Goal: Transaction & Acquisition: Purchase product/service

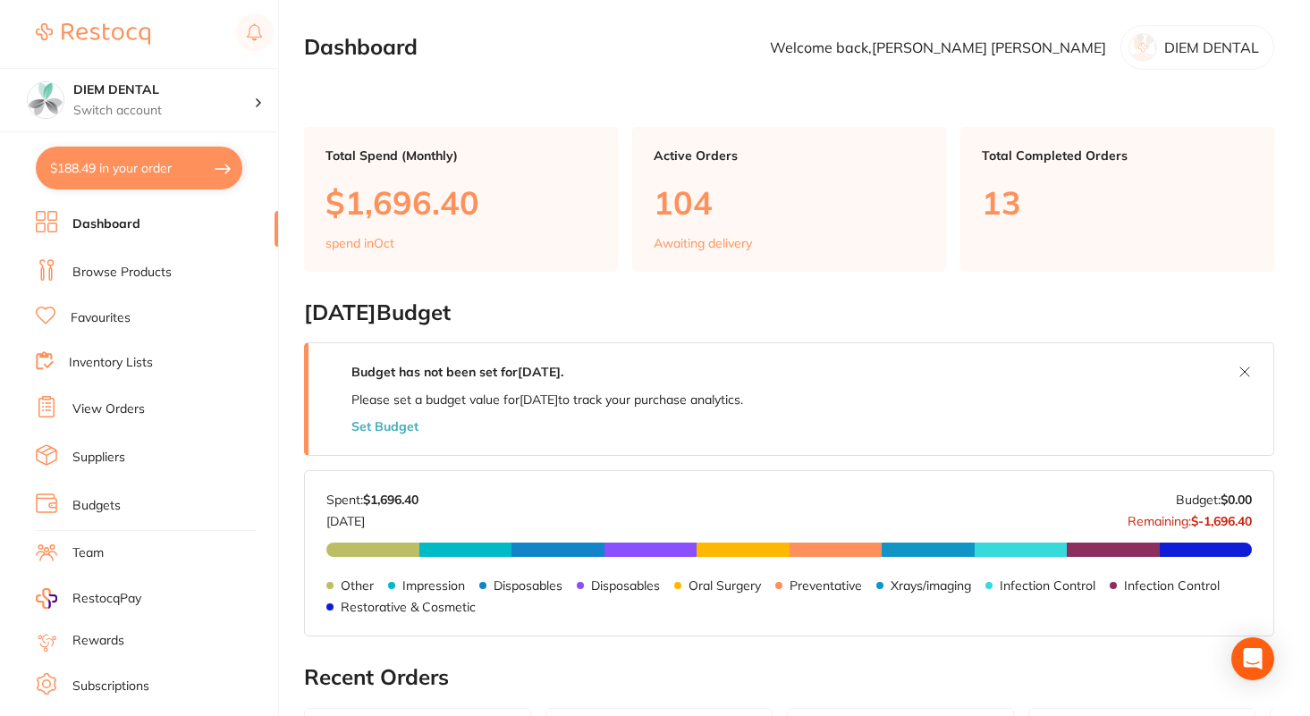
click at [123, 161] on button "$188.49 in your order" at bounding box center [139, 168] width 207 height 43
checkbox input "true"
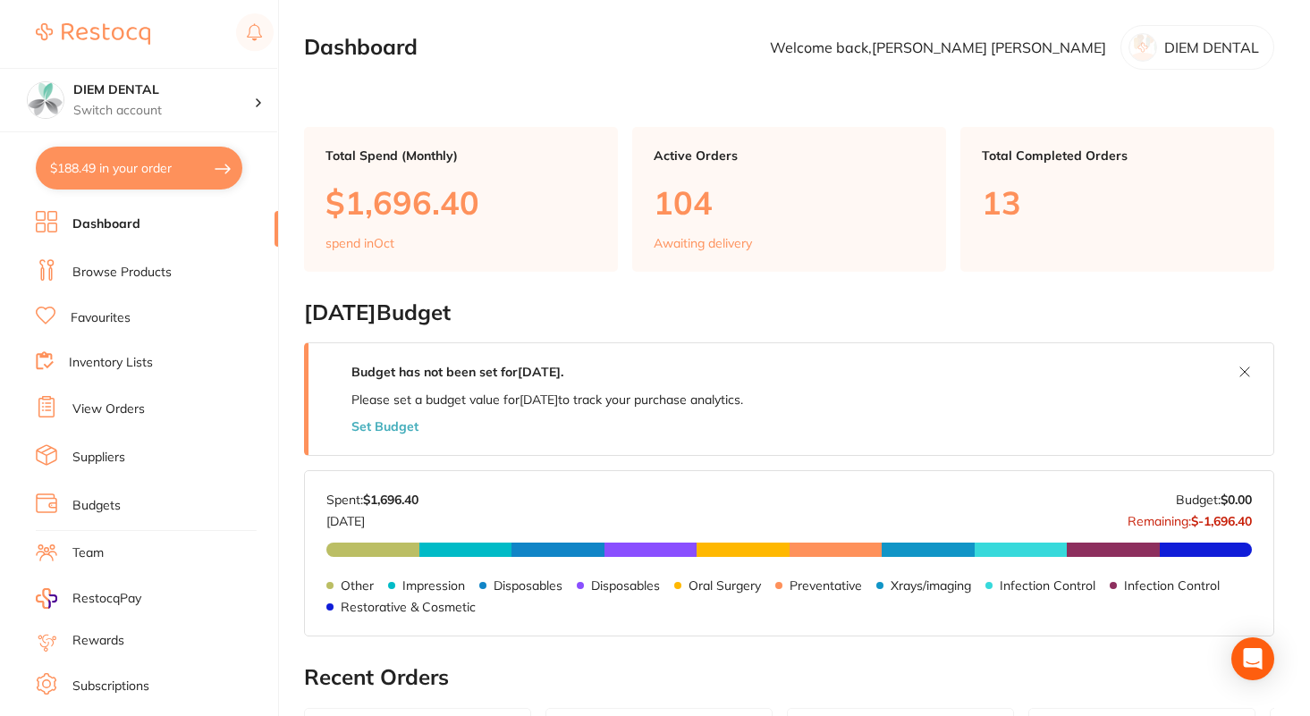
checkbox input "true"
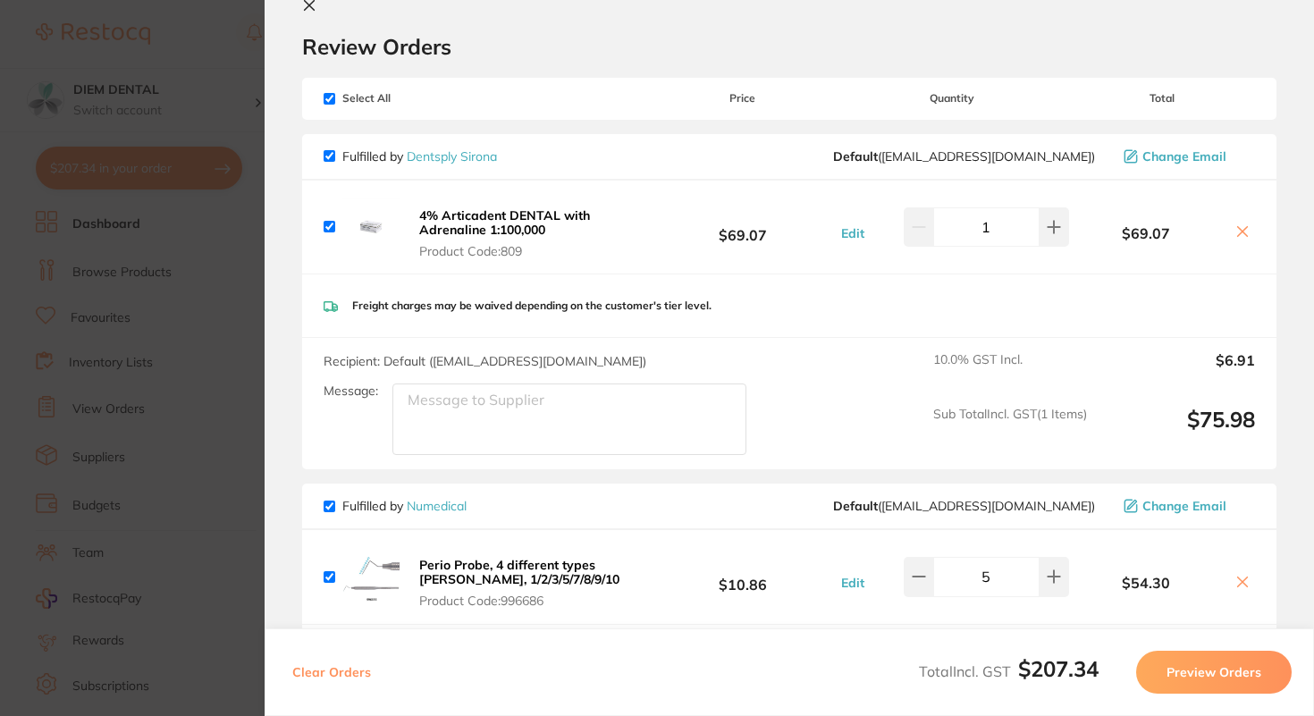
scroll to position [59, 0]
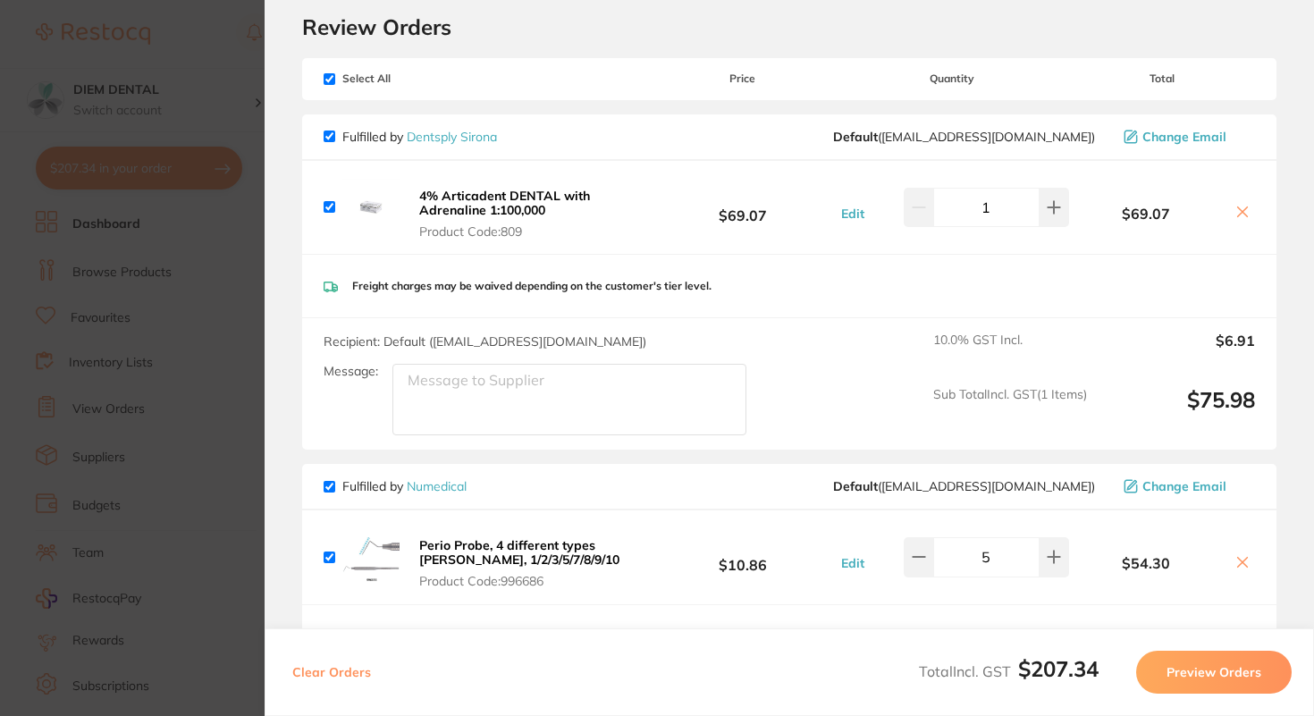
click at [1240, 212] on icon at bounding box center [1243, 212] width 14 height 14
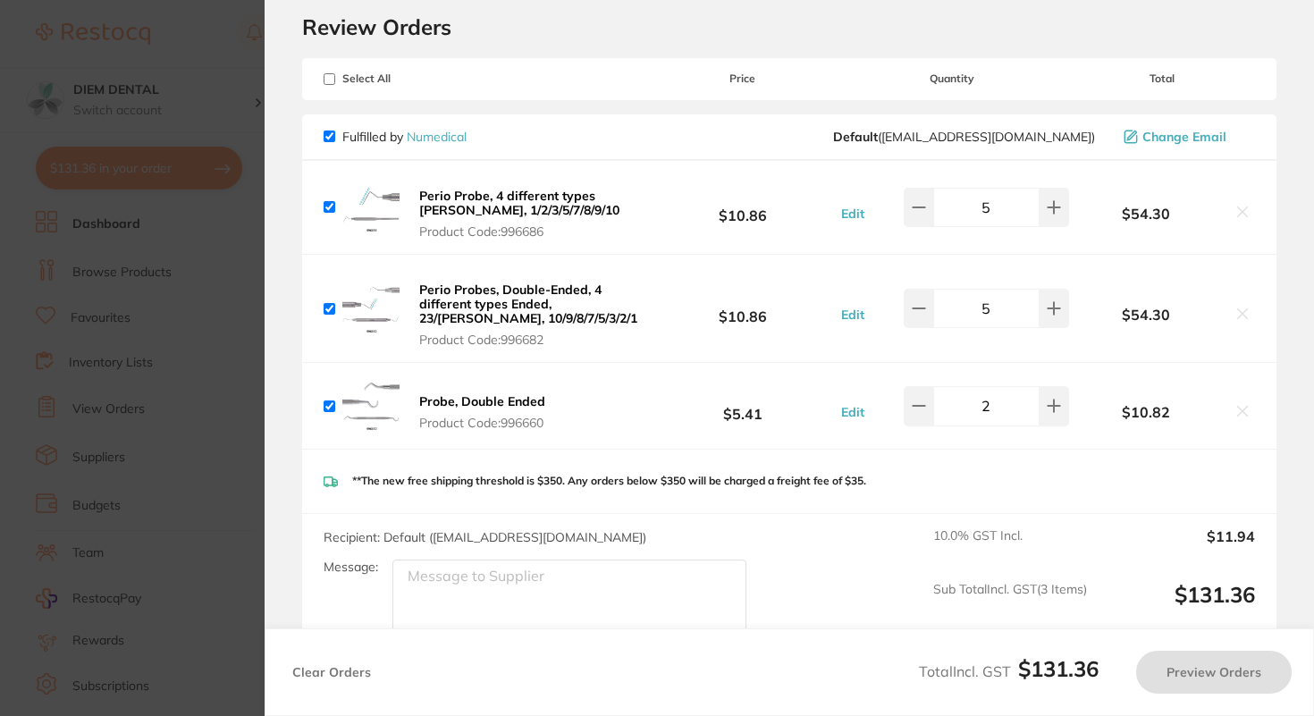
checkbox input "true"
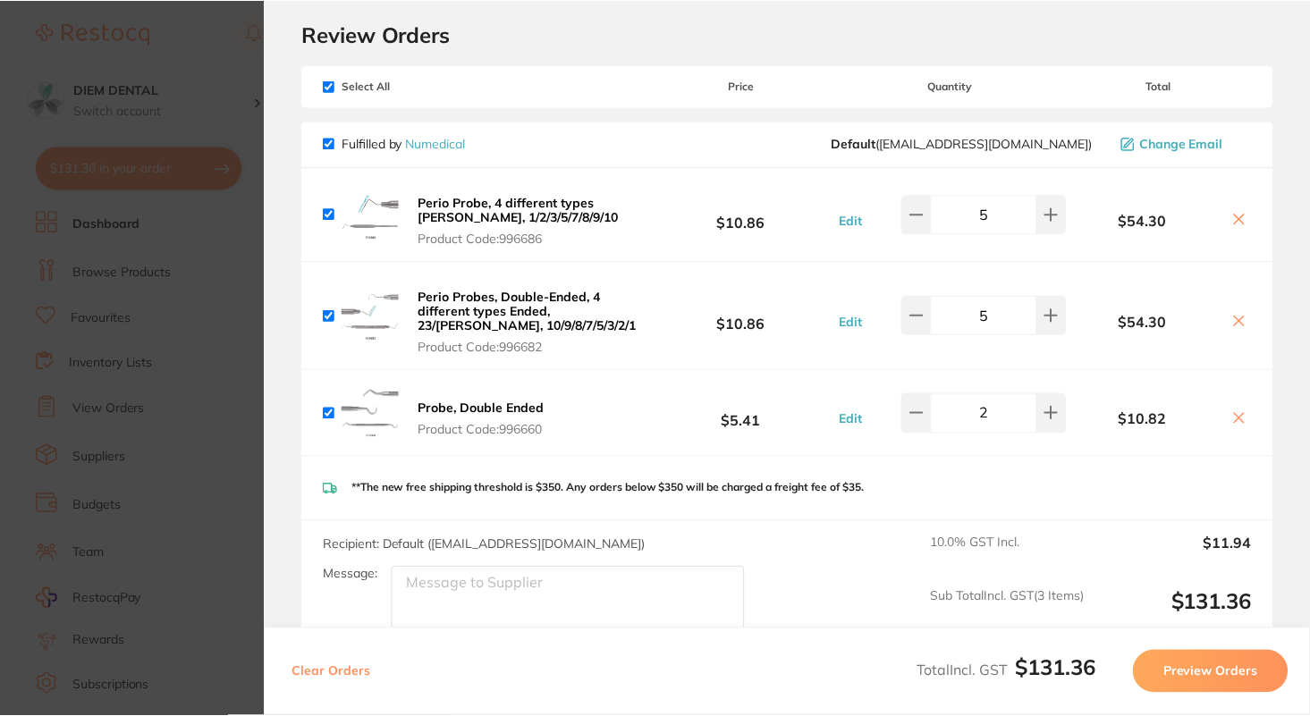
scroll to position [0, 0]
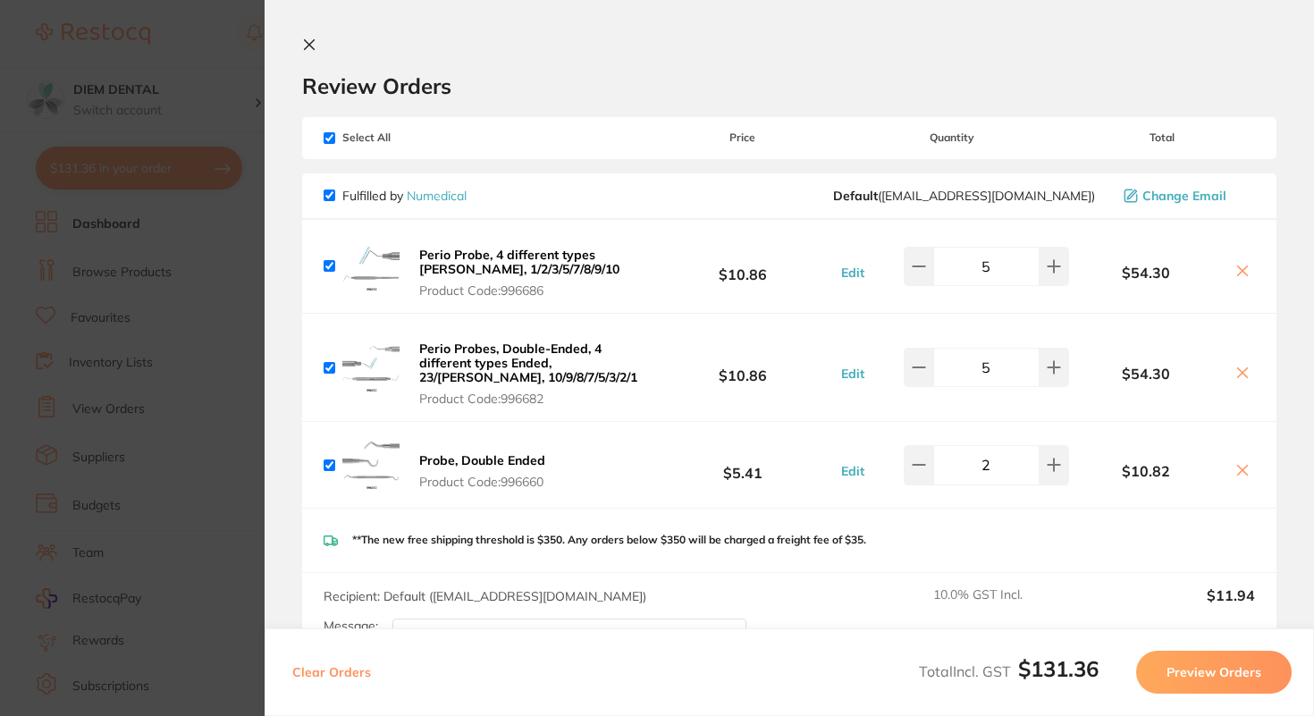
click at [428, 195] on link "Numedical" at bounding box center [437, 196] width 60 height 16
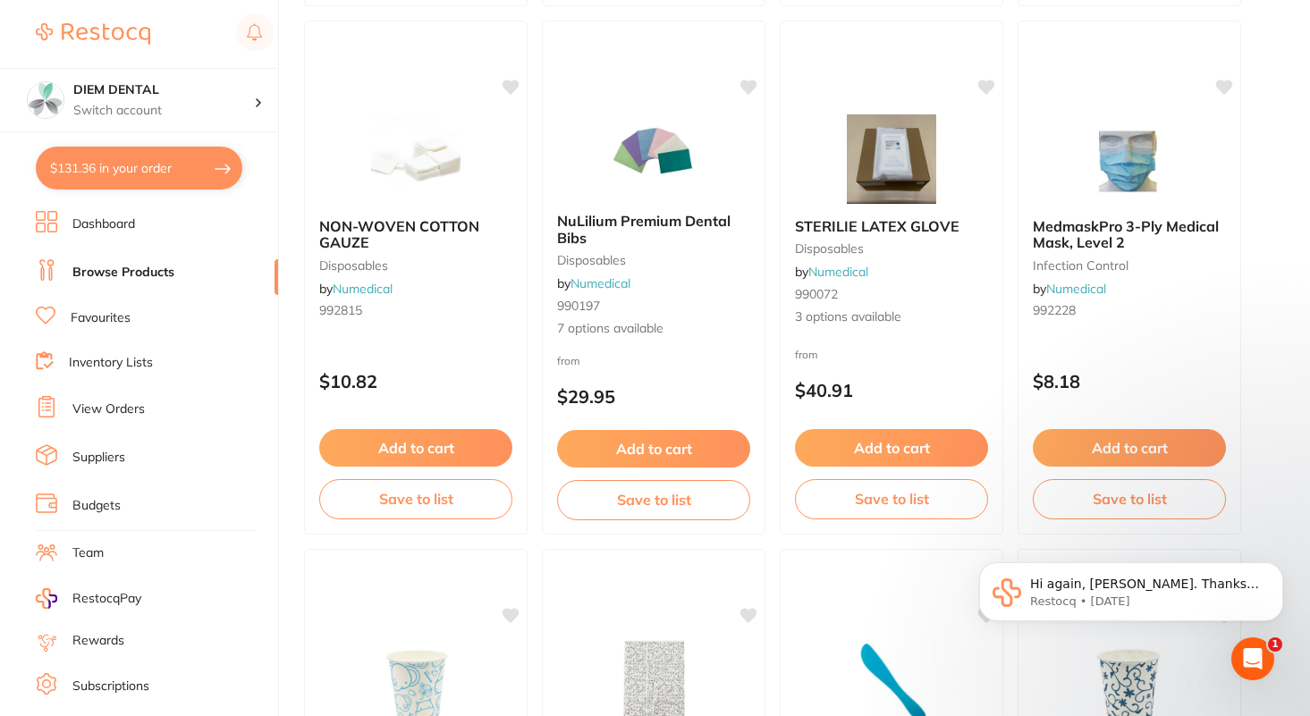
scroll to position [1291, 0]
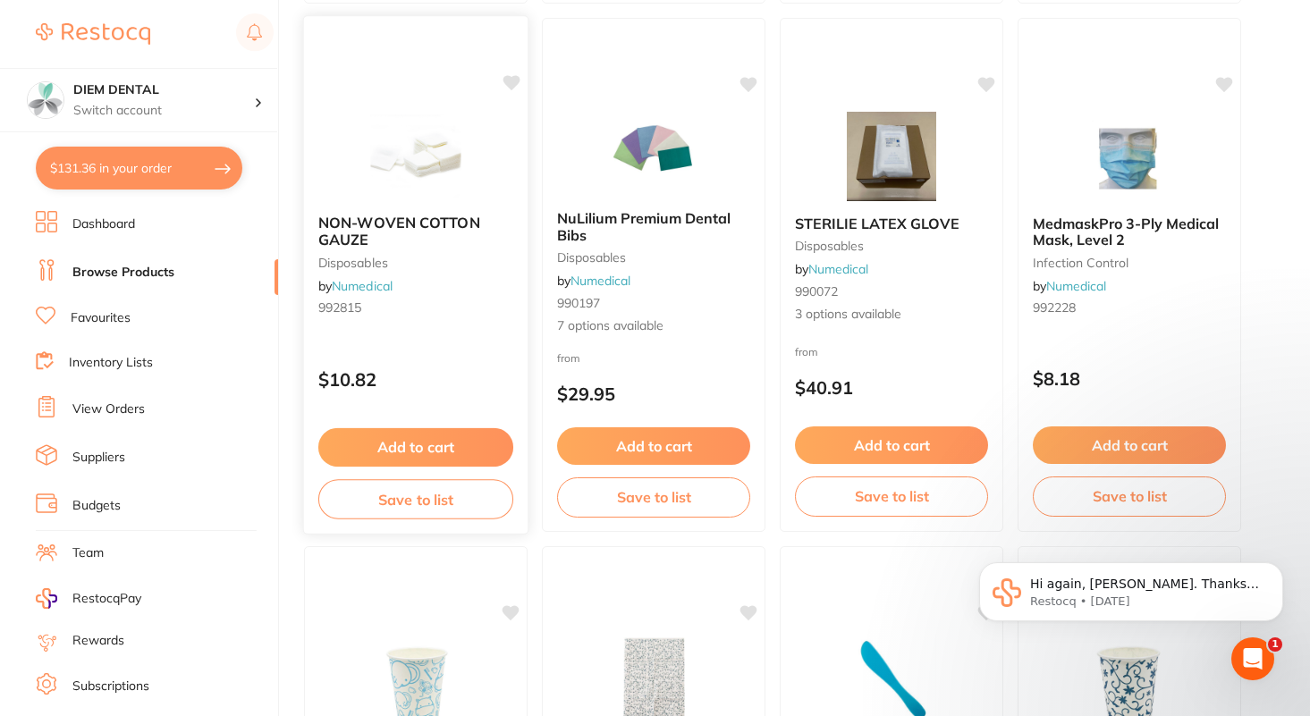
click at [433, 154] on img at bounding box center [415, 155] width 117 height 90
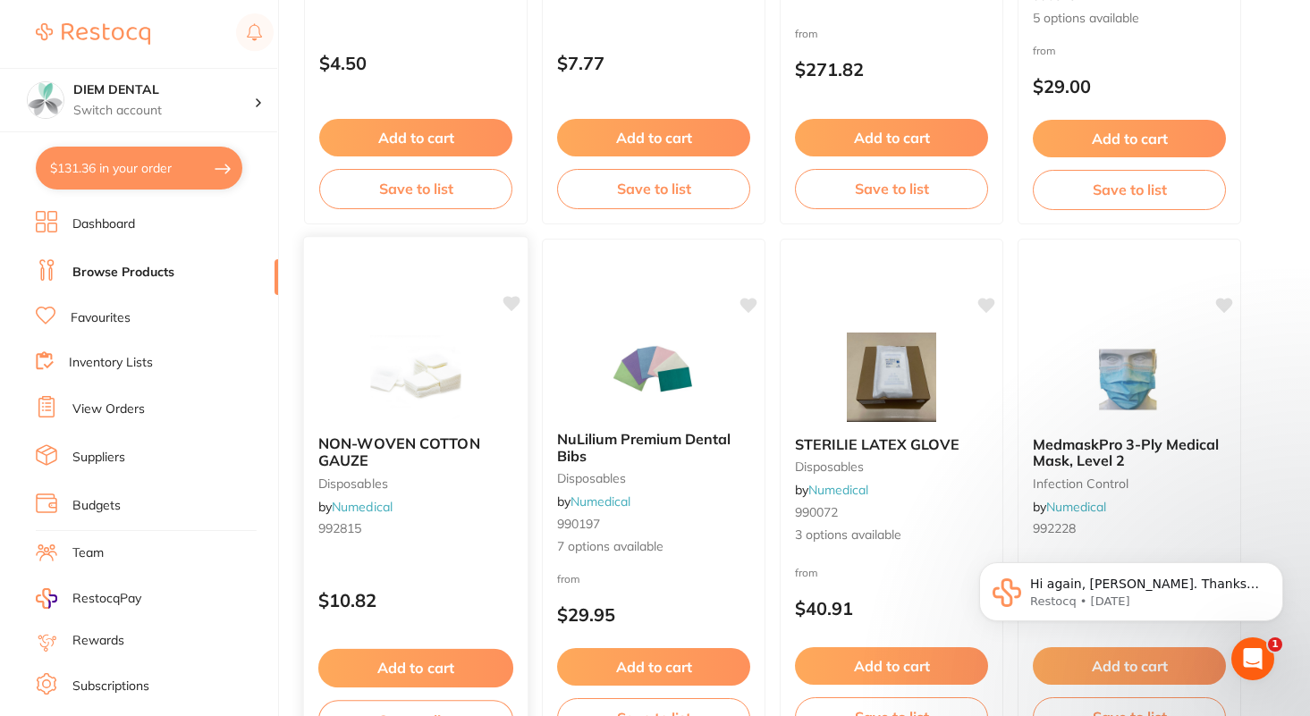
click at [403, 447] on span "NON-WOVEN COTTON GAUZE" at bounding box center [399, 452] width 162 height 35
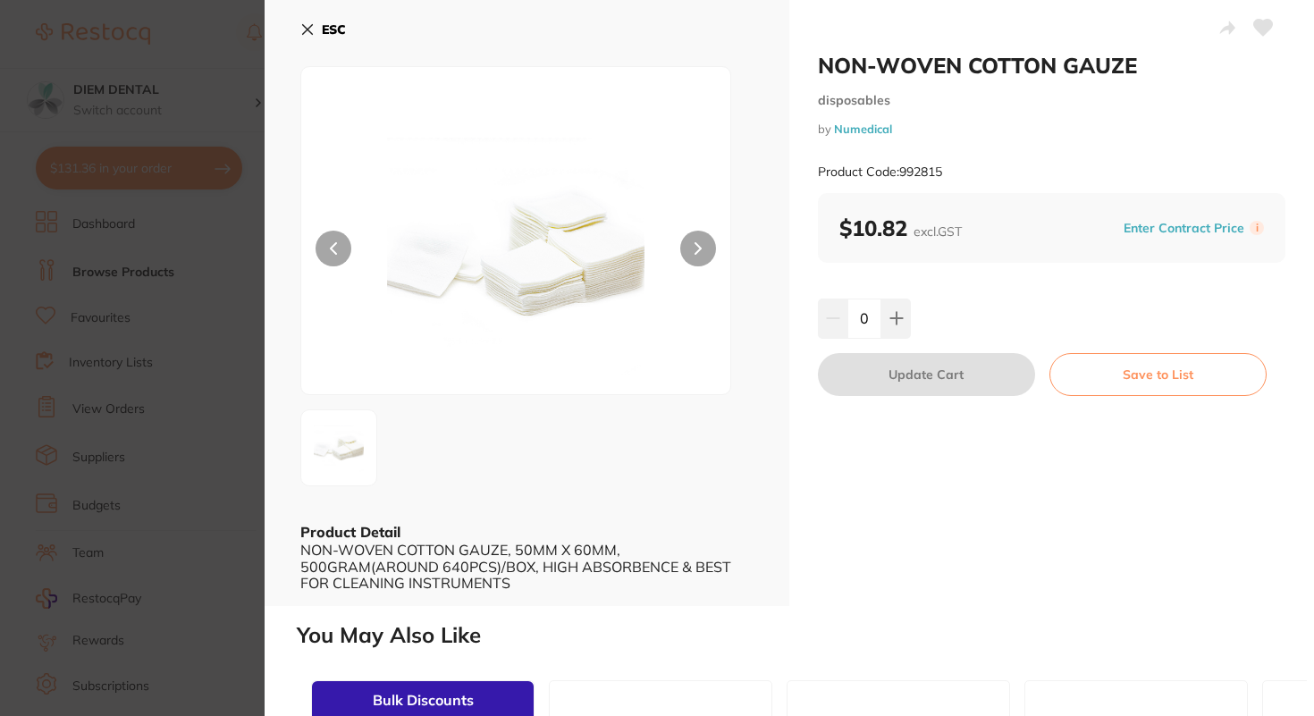
click at [707, 239] on button at bounding box center [698, 249] width 36 height 36
click at [330, 245] on icon at bounding box center [333, 248] width 7 height 13
click at [306, 30] on icon at bounding box center [307, 29] width 14 height 14
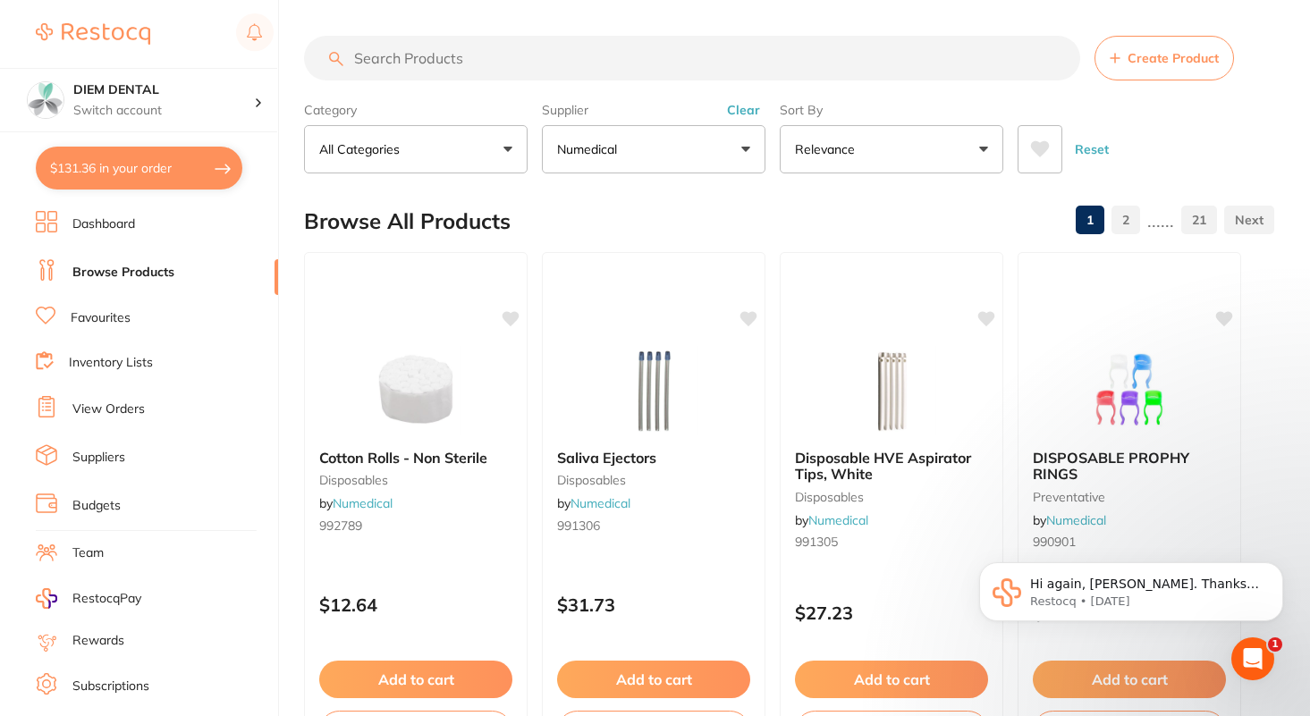
click at [488, 69] on input "search" at bounding box center [692, 58] width 776 height 45
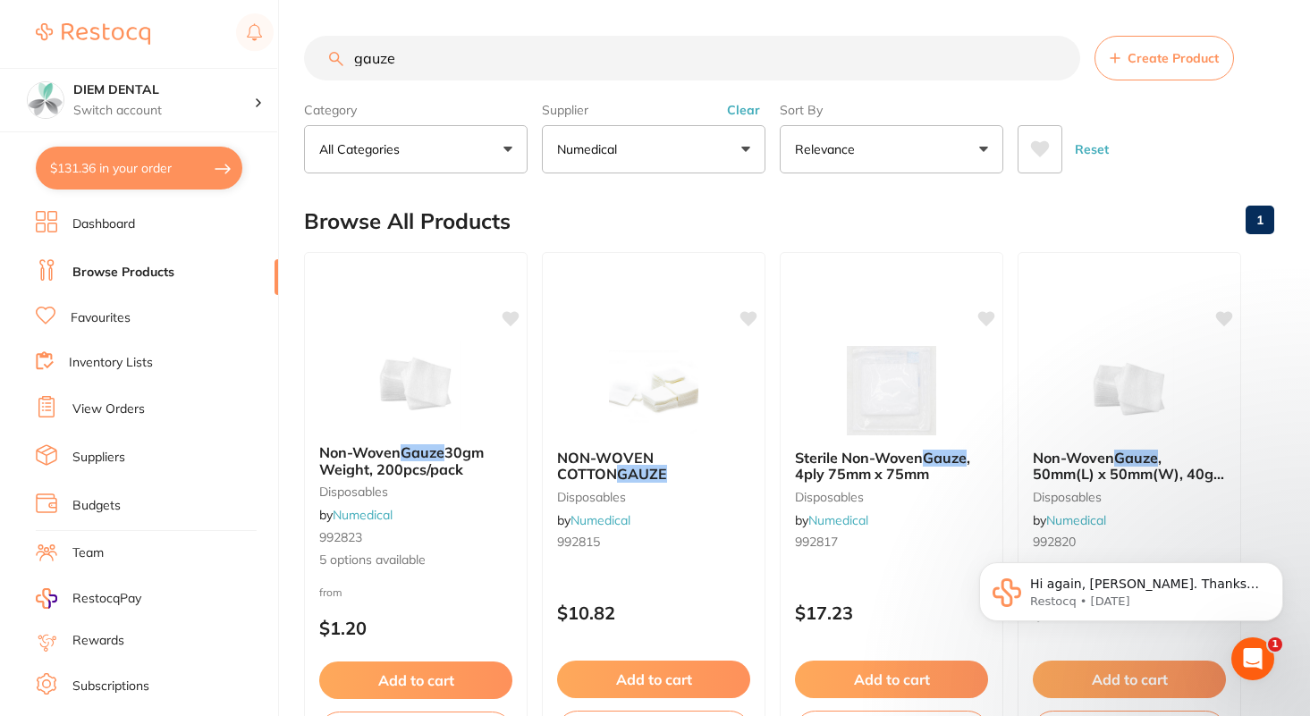
type input "gauze"
click at [675, 149] on button "Numedical" at bounding box center [654, 149] width 224 height 48
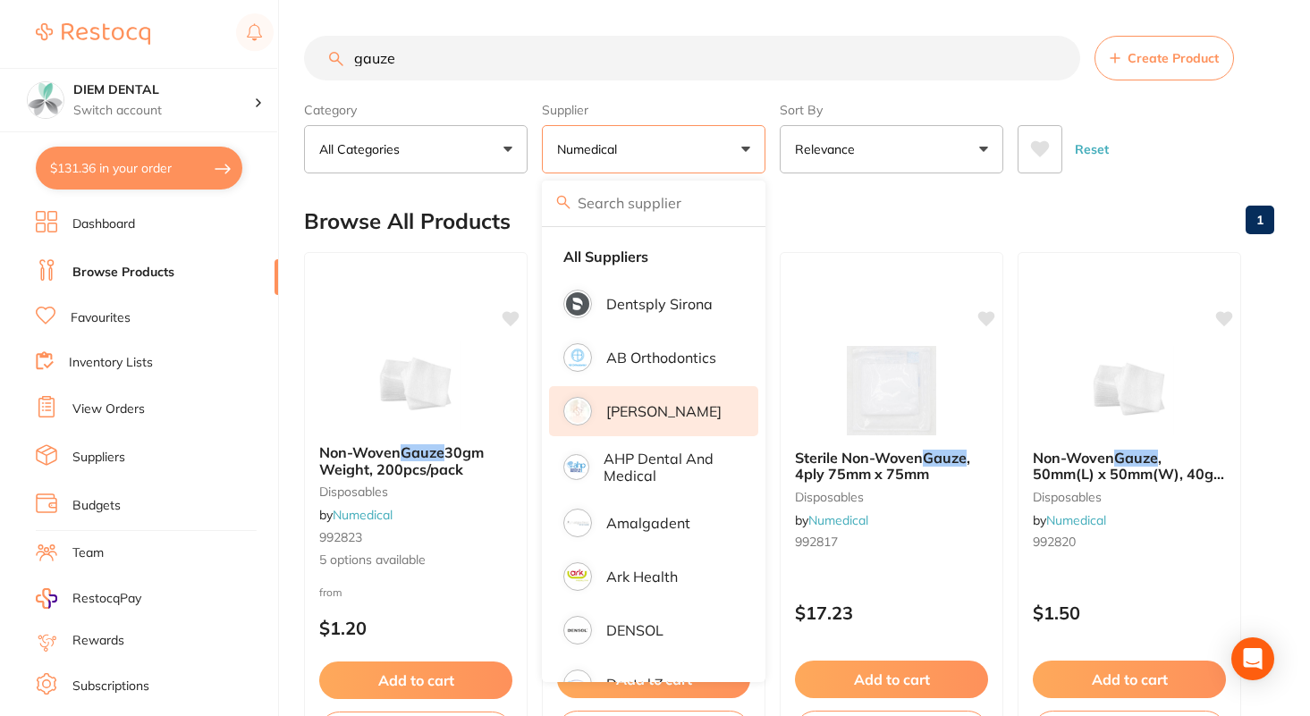
click at [684, 403] on p "[PERSON_NAME]" at bounding box center [663, 411] width 115 height 16
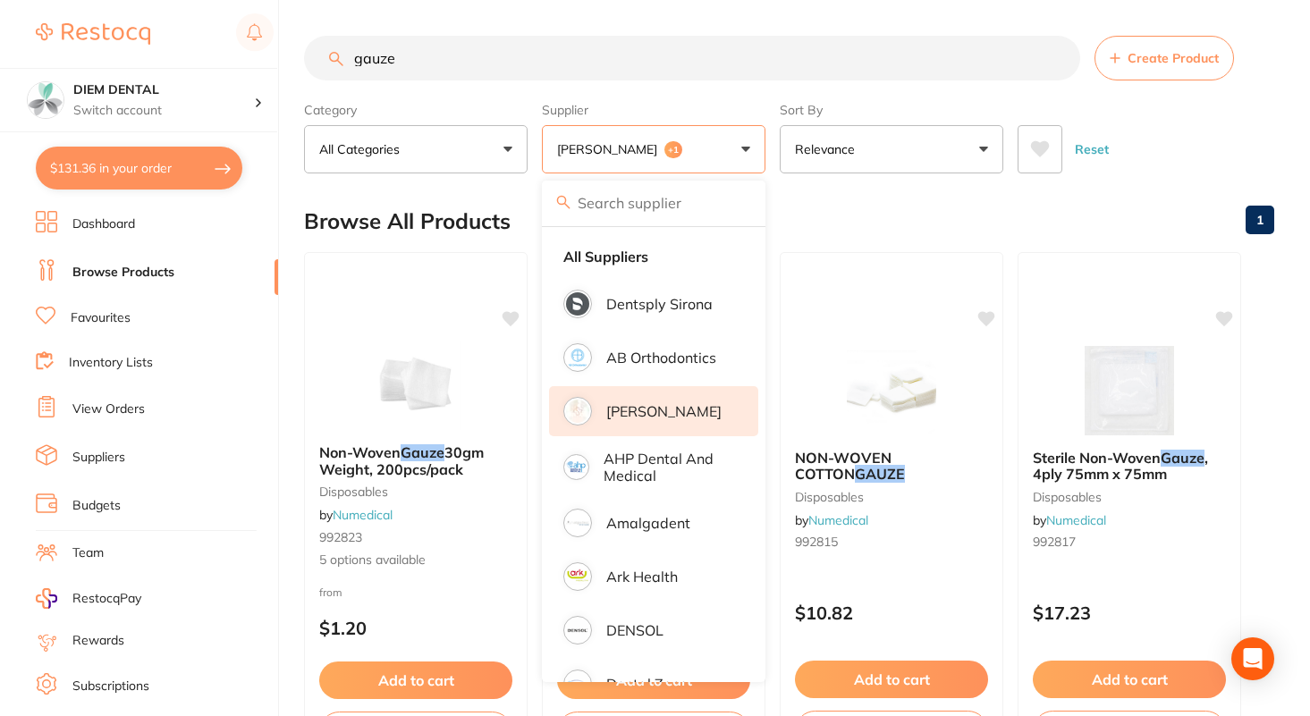
click at [734, 149] on button "[PERSON_NAME] +1" at bounding box center [654, 149] width 224 height 48
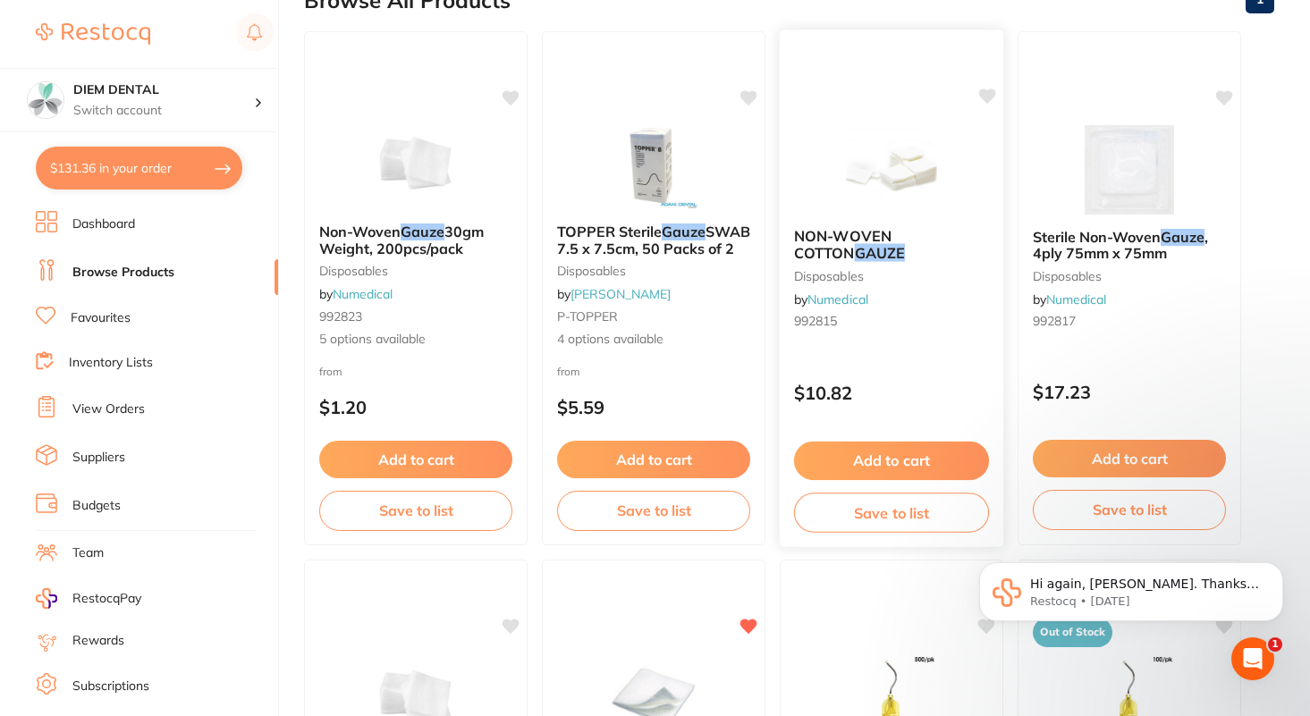
click at [886, 142] on img at bounding box center [890, 168] width 117 height 90
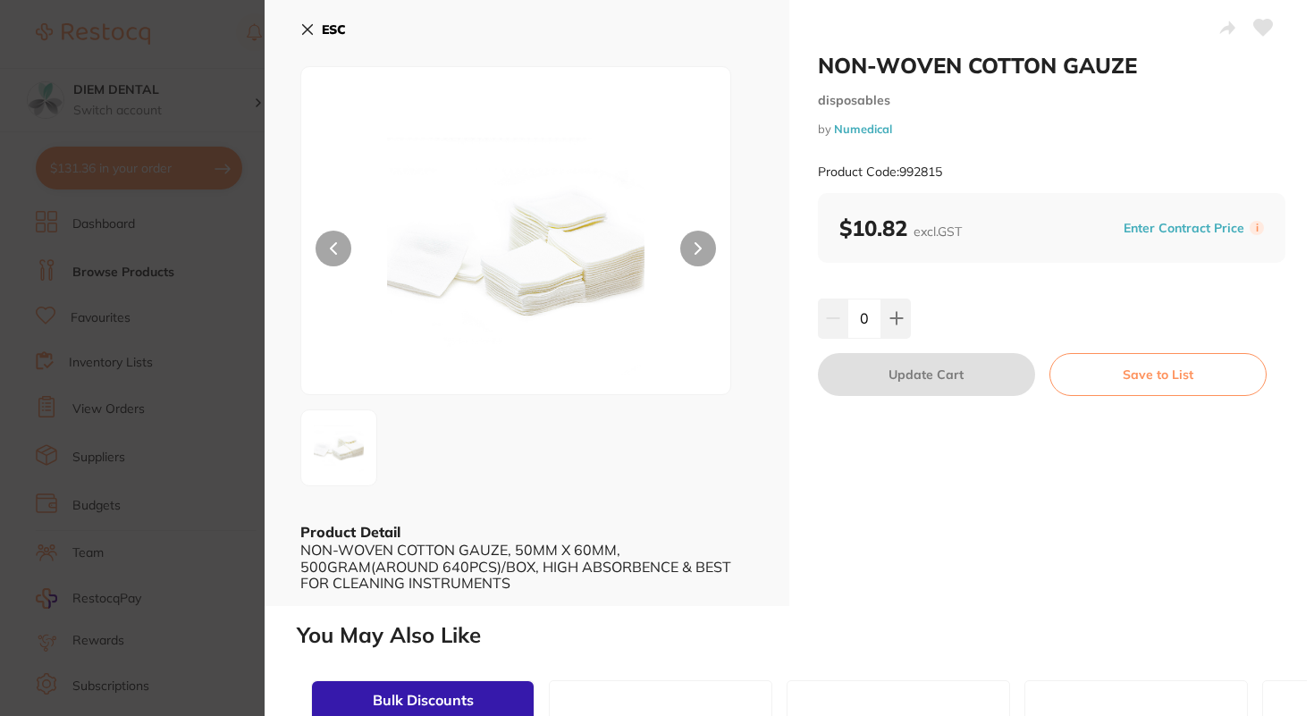
click at [302, 29] on icon at bounding box center [307, 29] width 14 height 14
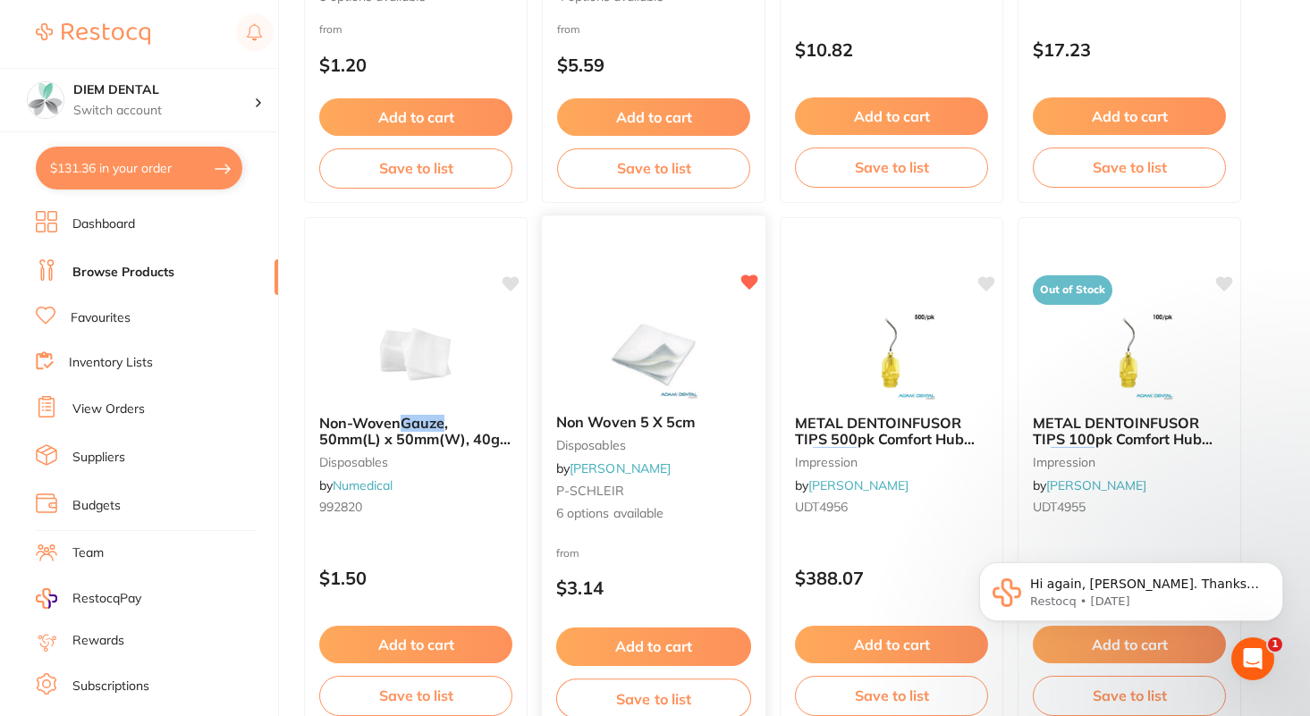
click at [658, 338] on img at bounding box center [653, 354] width 117 height 90
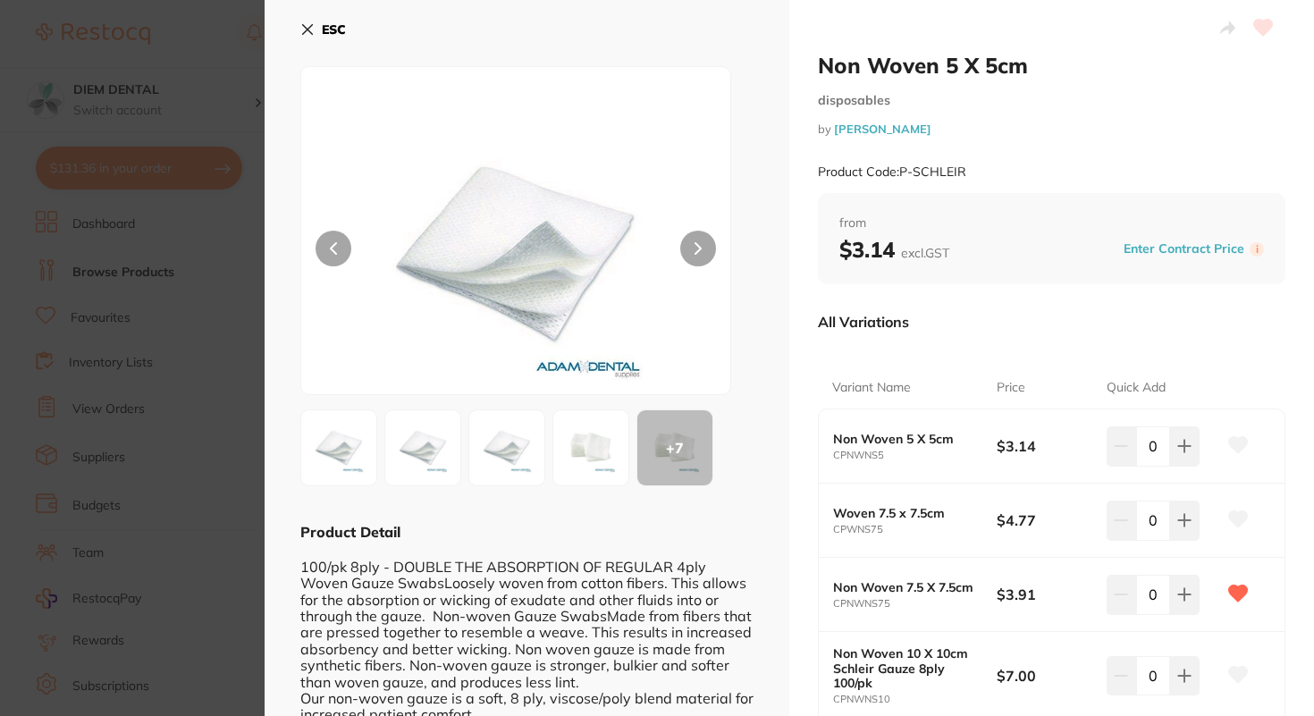
click at [308, 28] on icon at bounding box center [308, 30] width 10 height 10
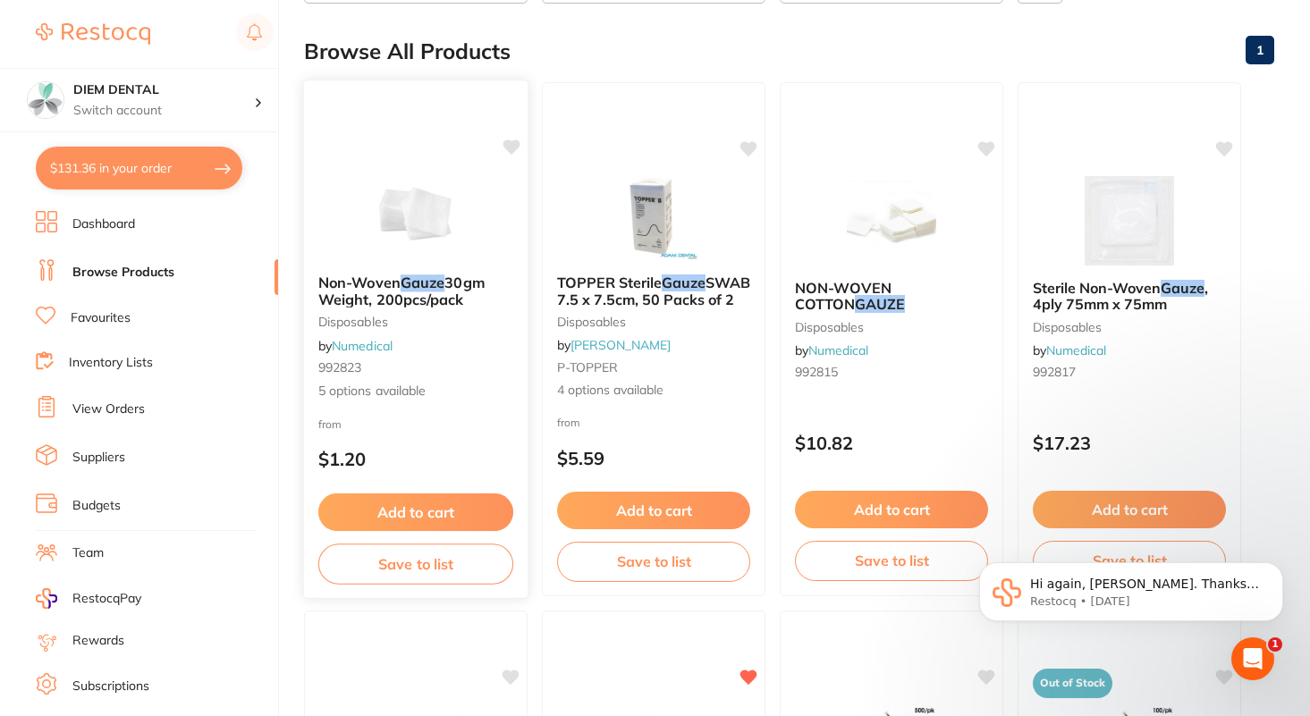
click at [434, 202] on img at bounding box center [415, 215] width 117 height 90
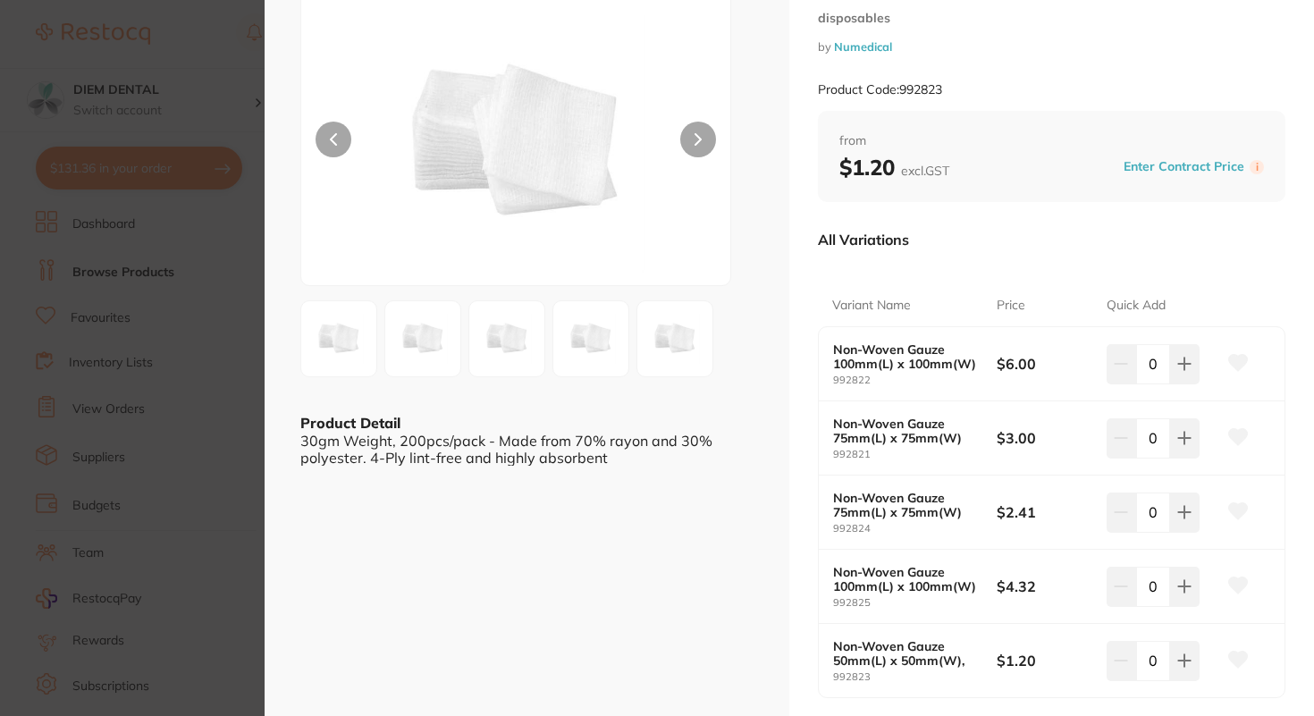
click at [696, 133] on icon at bounding box center [698, 139] width 7 height 13
click at [505, 339] on img at bounding box center [507, 339] width 64 height 64
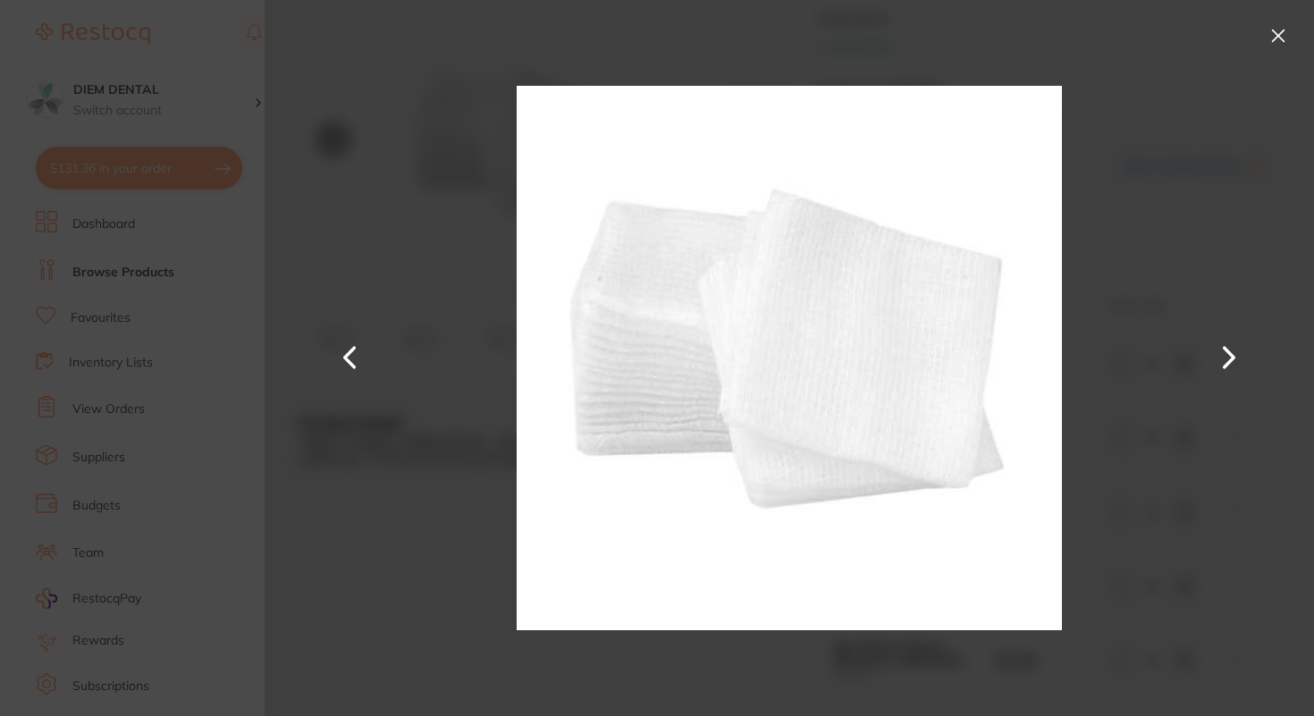
click at [1224, 354] on button at bounding box center [1229, 358] width 43 height 359
click at [1280, 35] on button at bounding box center [1278, 35] width 29 height 29
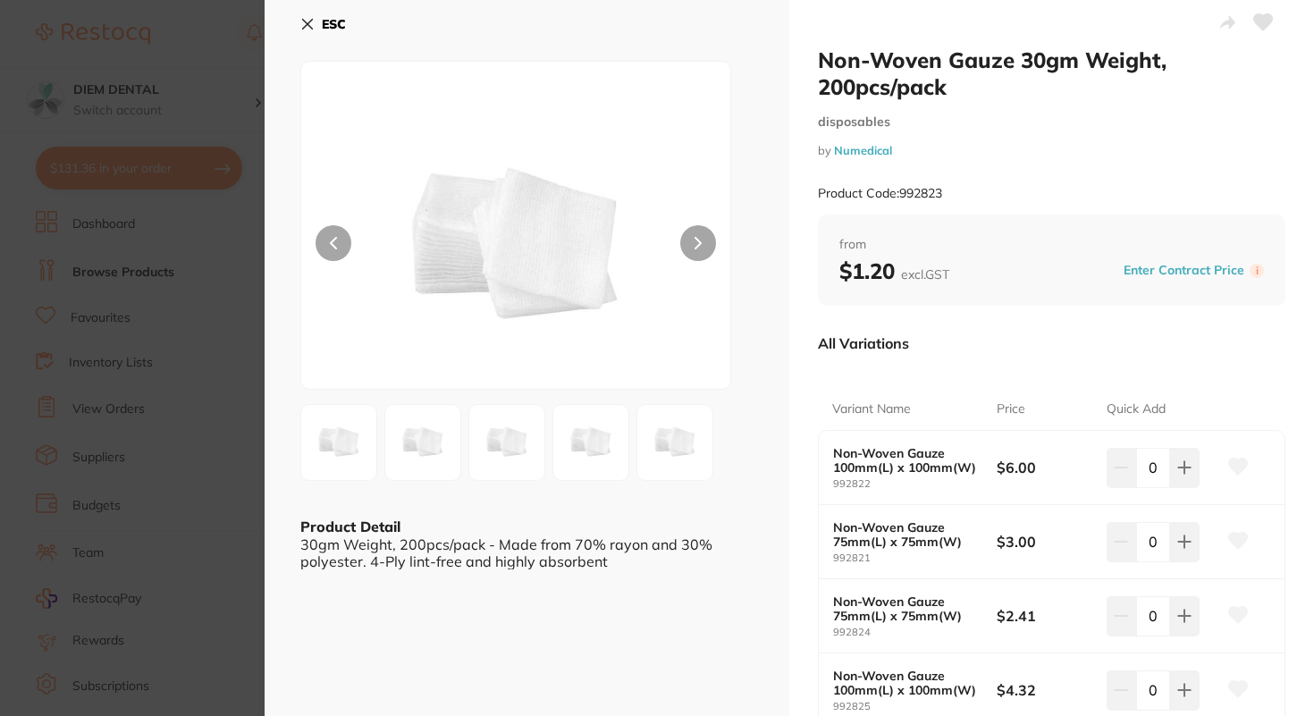
click at [314, 21] on icon at bounding box center [307, 24] width 14 height 14
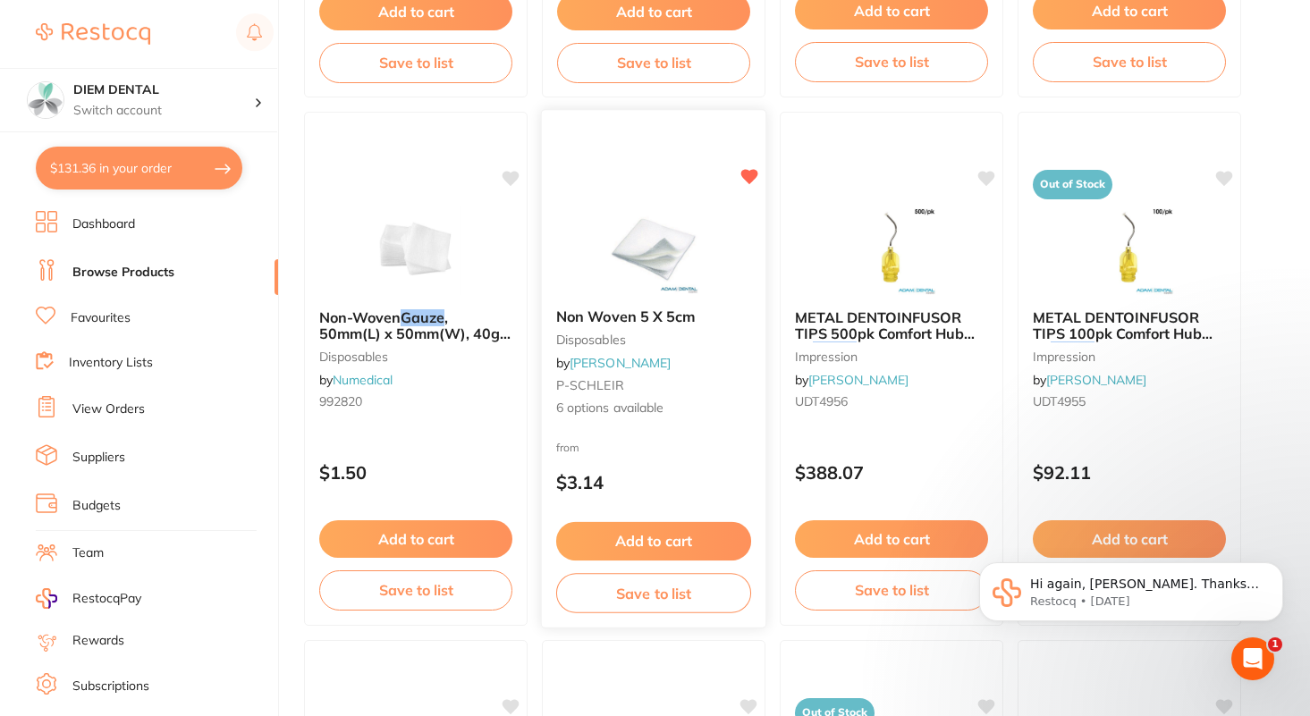
click at [636, 213] on img at bounding box center [653, 249] width 117 height 90
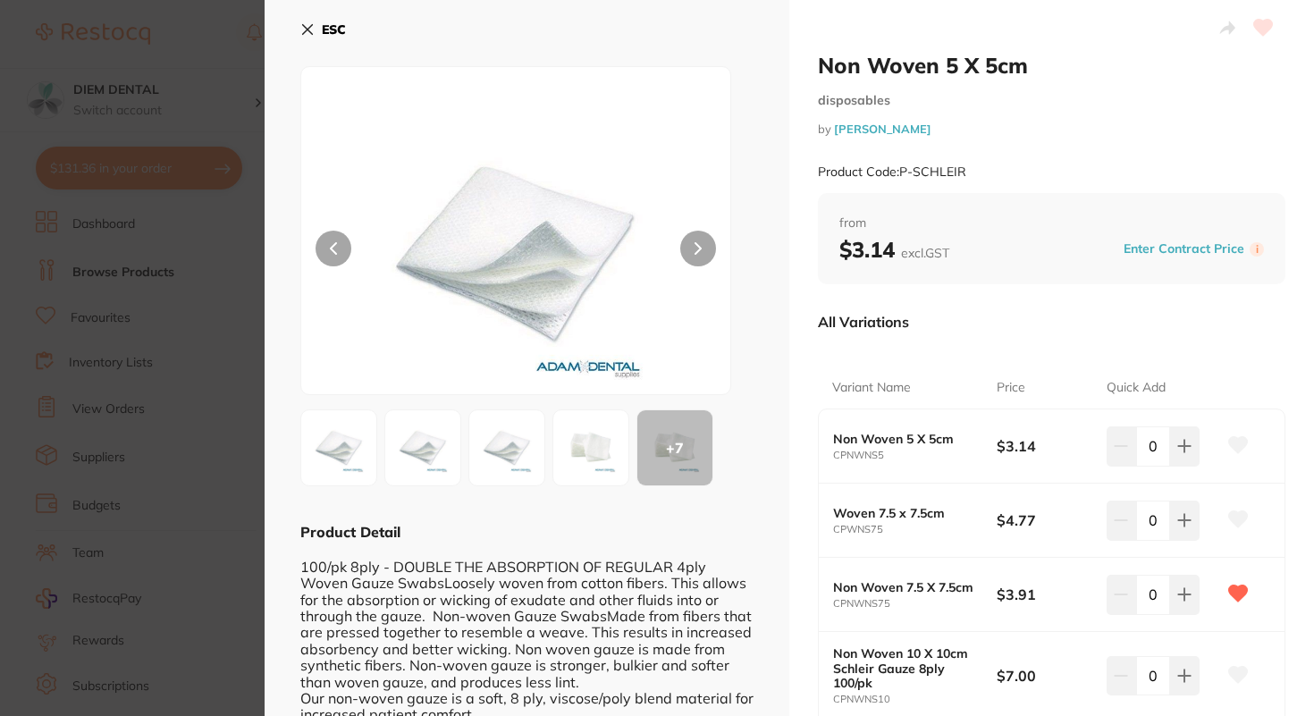
click at [325, 38] on button "ESC" at bounding box center [323, 29] width 46 height 30
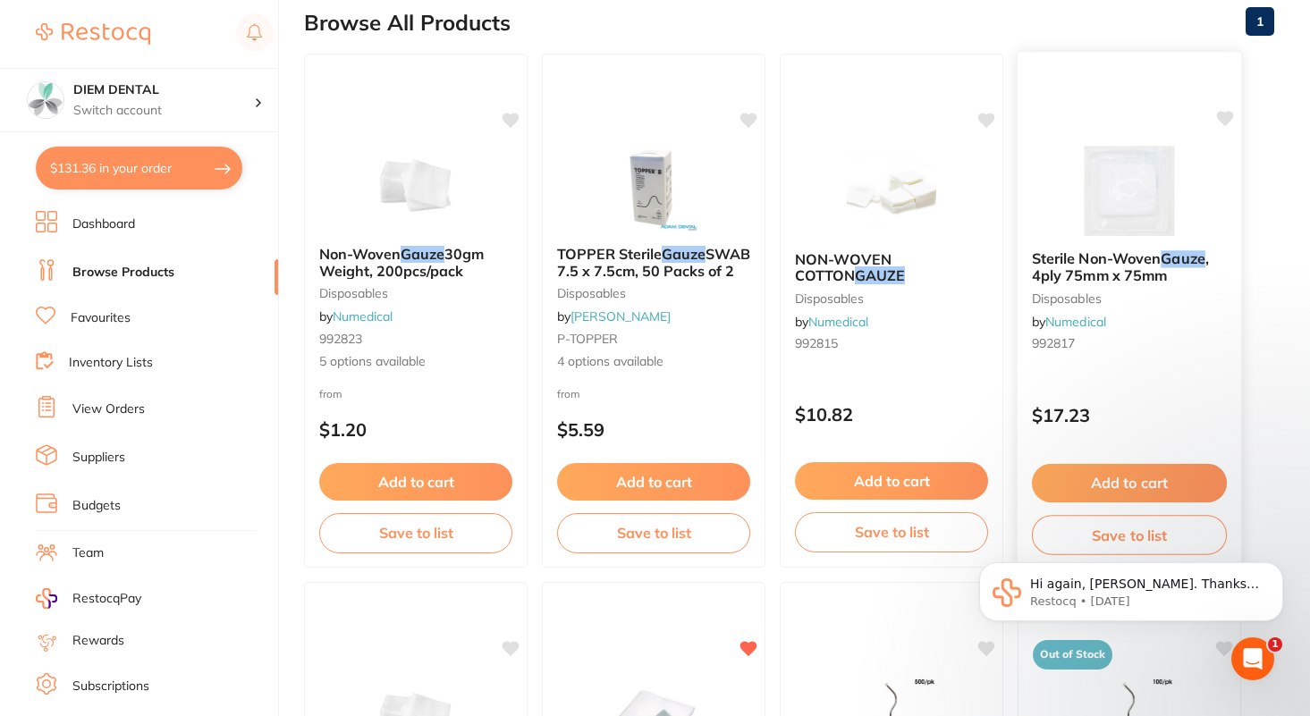
click at [1083, 199] on img at bounding box center [1128, 191] width 117 height 90
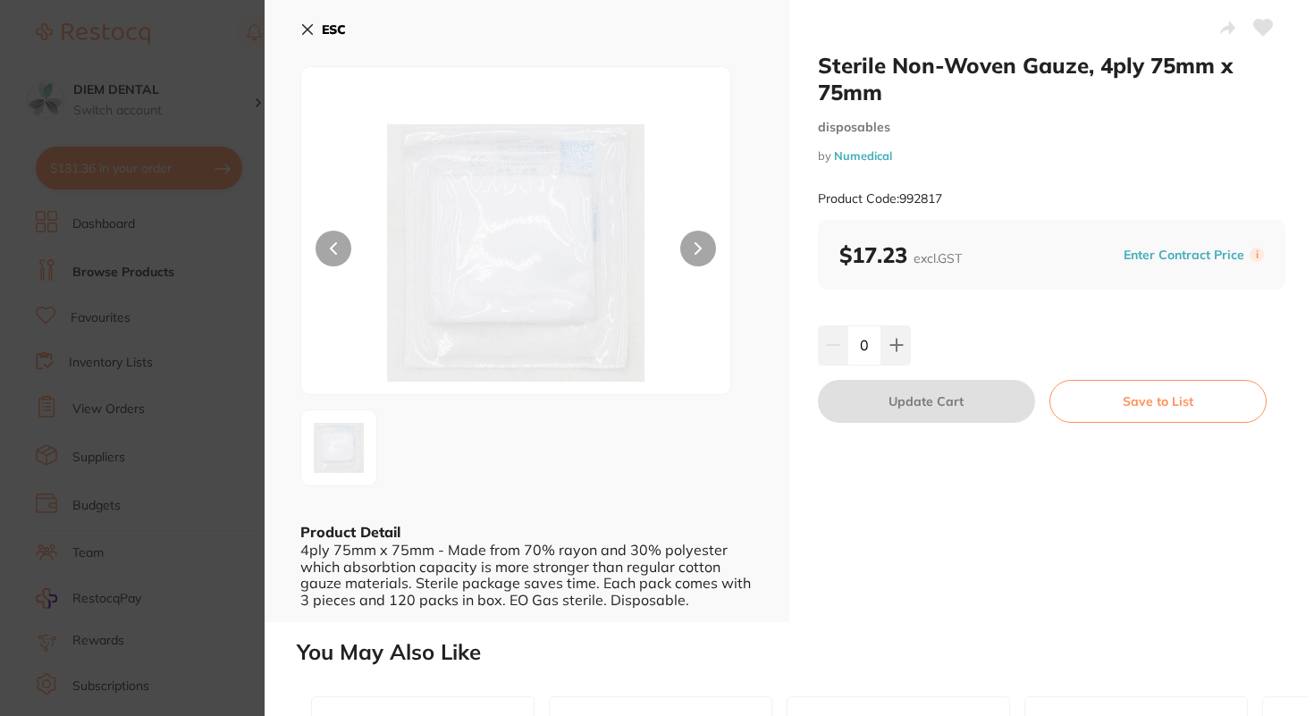
click at [694, 255] on button at bounding box center [698, 249] width 36 height 36
click at [300, 29] on icon at bounding box center [307, 29] width 14 height 14
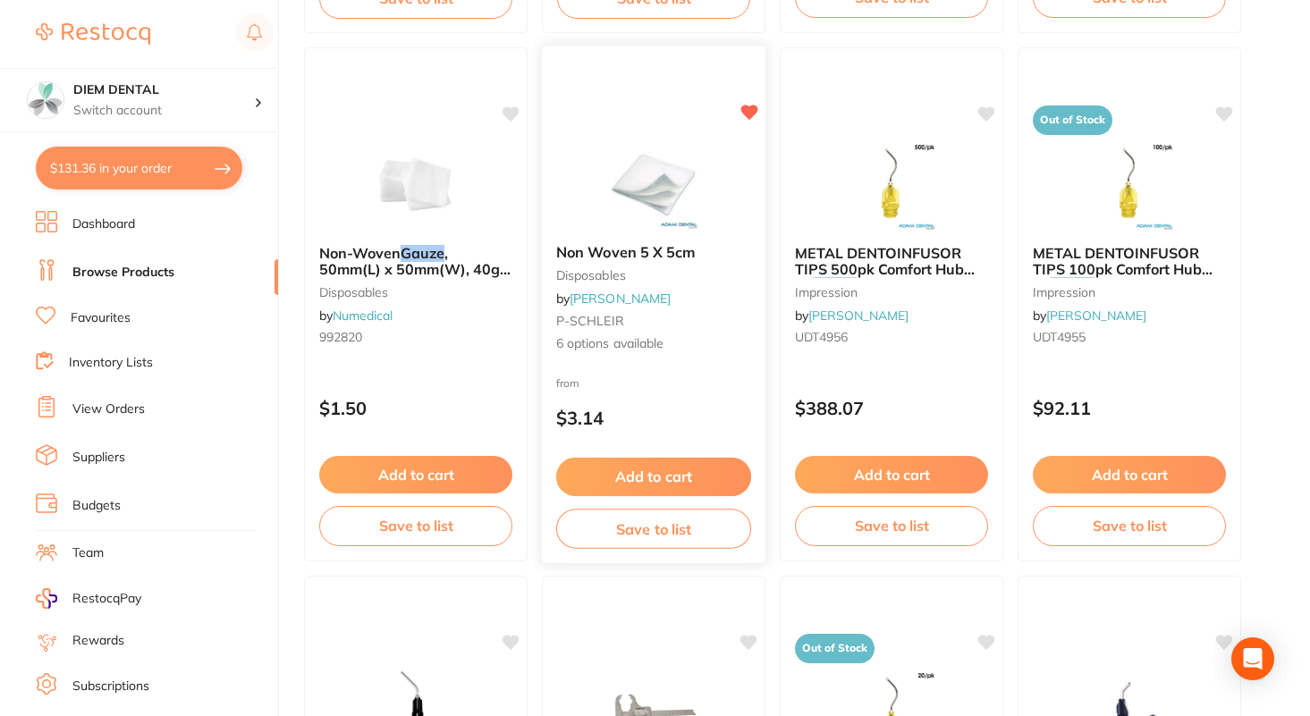
click at [676, 190] on img at bounding box center [653, 184] width 117 height 90
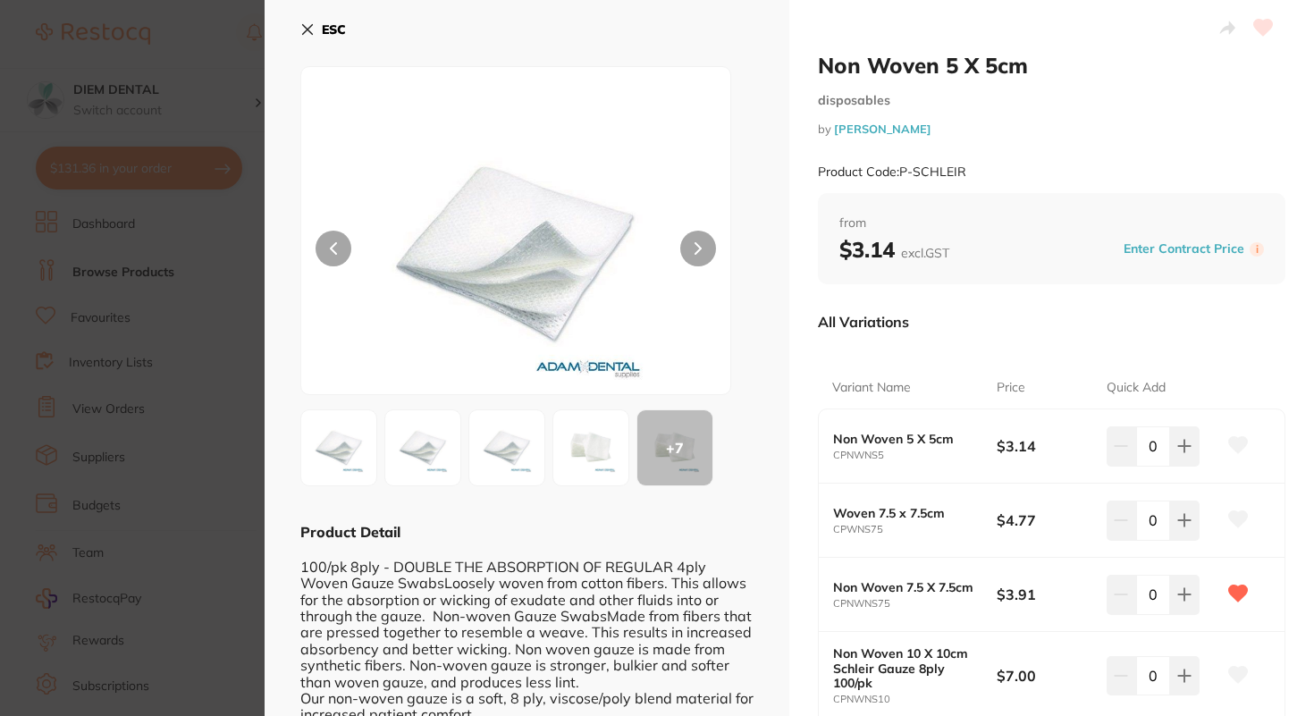
click at [435, 432] on img at bounding box center [423, 448] width 64 height 64
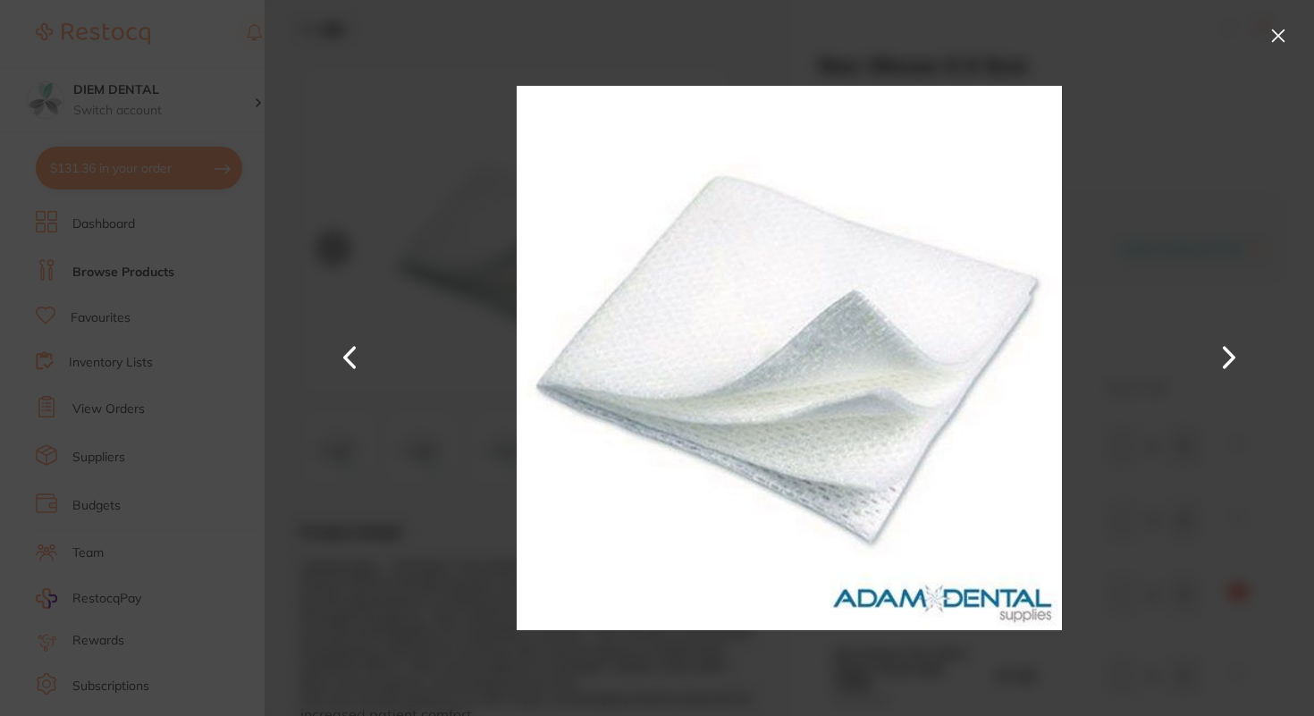
click at [1235, 359] on button at bounding box center [1229, 358] width 43 height 359
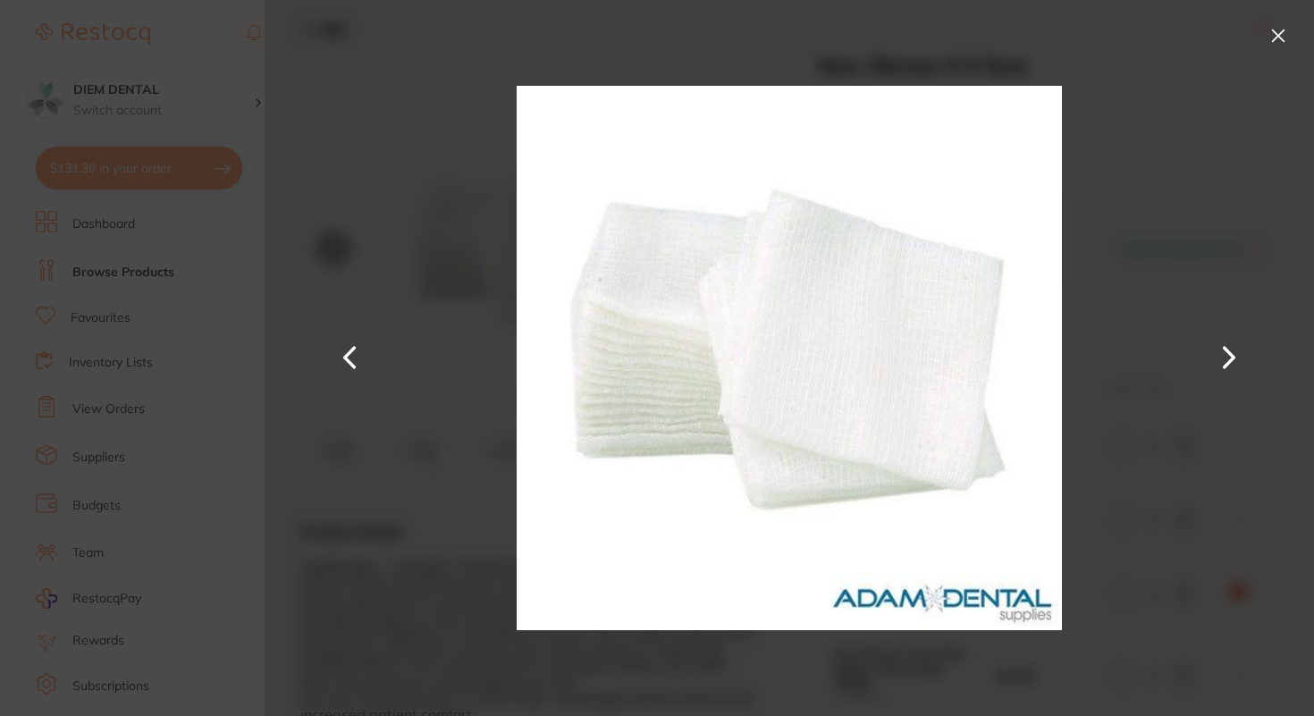
click at [1267, 42] on button at bounding box center [1278, 35] width 29 height 29
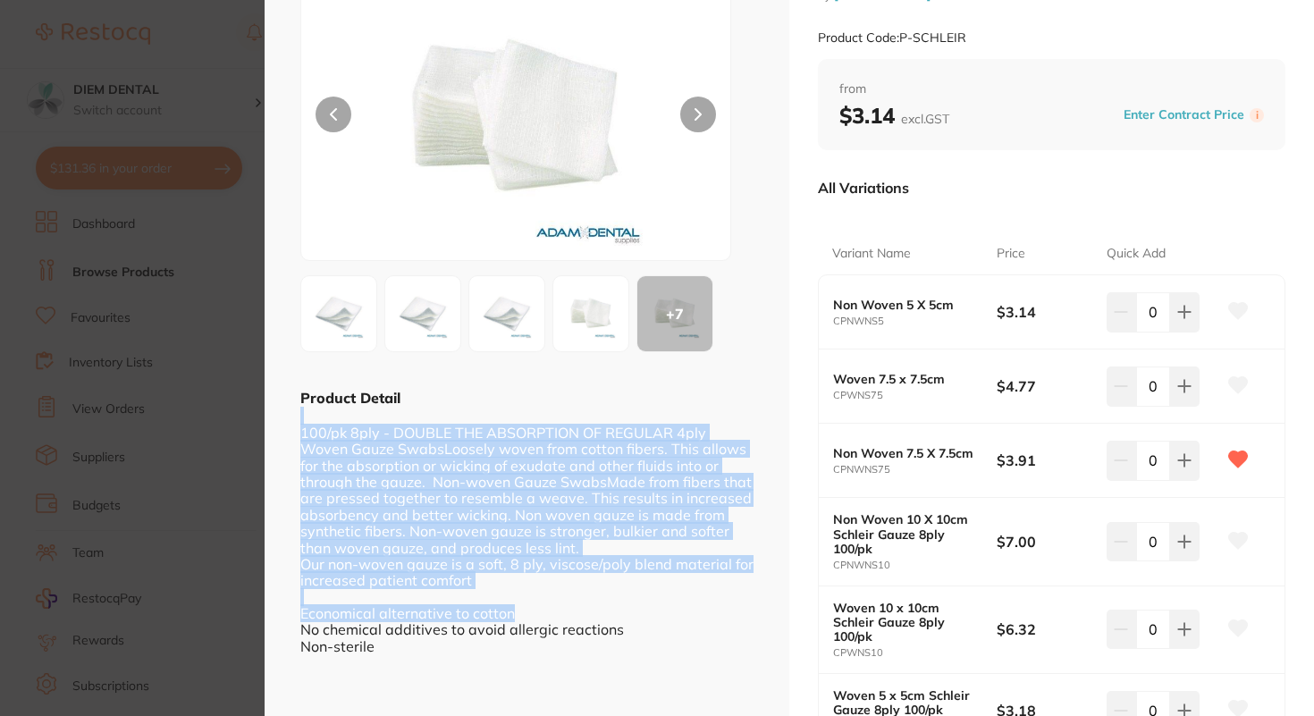
drag, startPoint x: 524, startPoint y: 416, endPoint x: 564, endPoint y: 612, distance: 199.9
click at [563, 612] on div "100/pk 8ply - DOUBLE THE ABSORPTION OF REGULAR 4ply Woven Gauze SwabsLoosely wo…" at bounding box center [526, 531] width 453 height 247
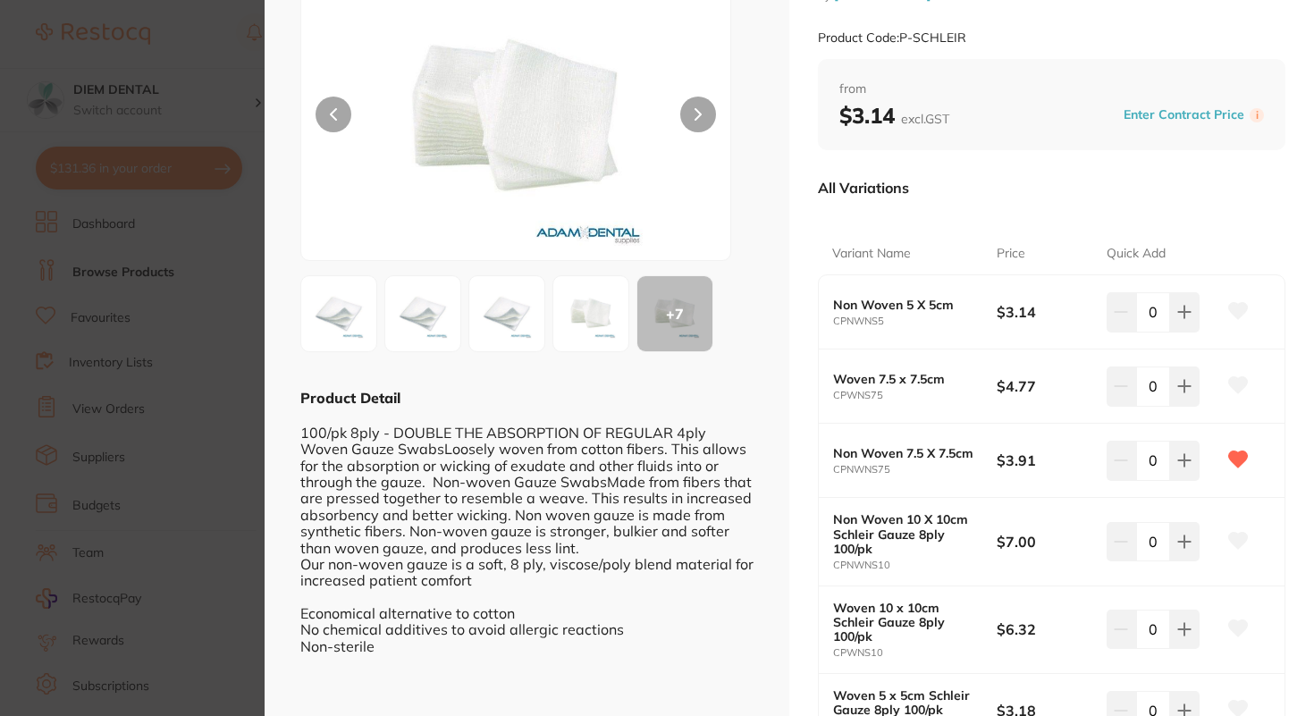
click at [621, 641] on div "100/pk 8ply - DOUBLE THE ABSORPTION OF REGULAR 4ply Woven Gauze SwabsLoosely wo…" at bounding box center [526, 531] width 453 height 247
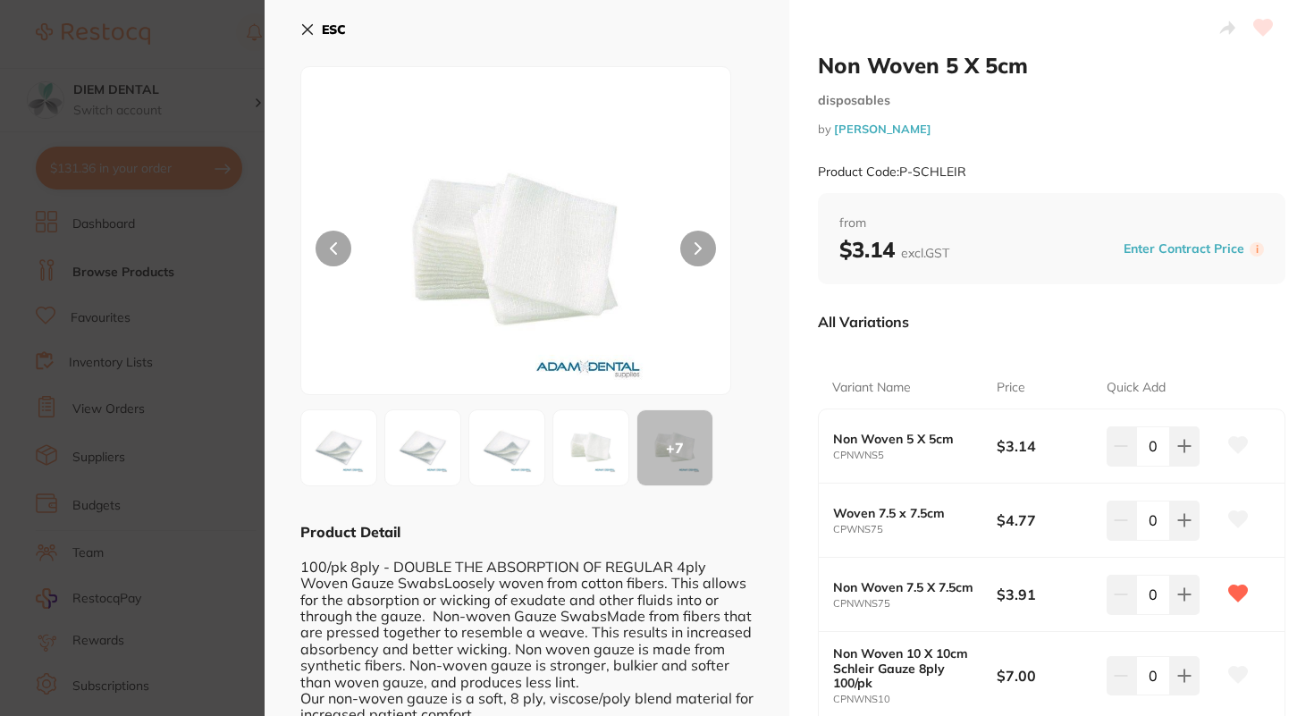
click at [300, 23] on div "ESC + 7 Product Detail 100/pk 8ply - DOUBLE THE ABSORPTION OF REGULAR 4ply Wove…" at bounding box center [527, 505] width 525 height 1011
click at [314, 28] on icon at bounding box center [307, 29] width 14 height 14
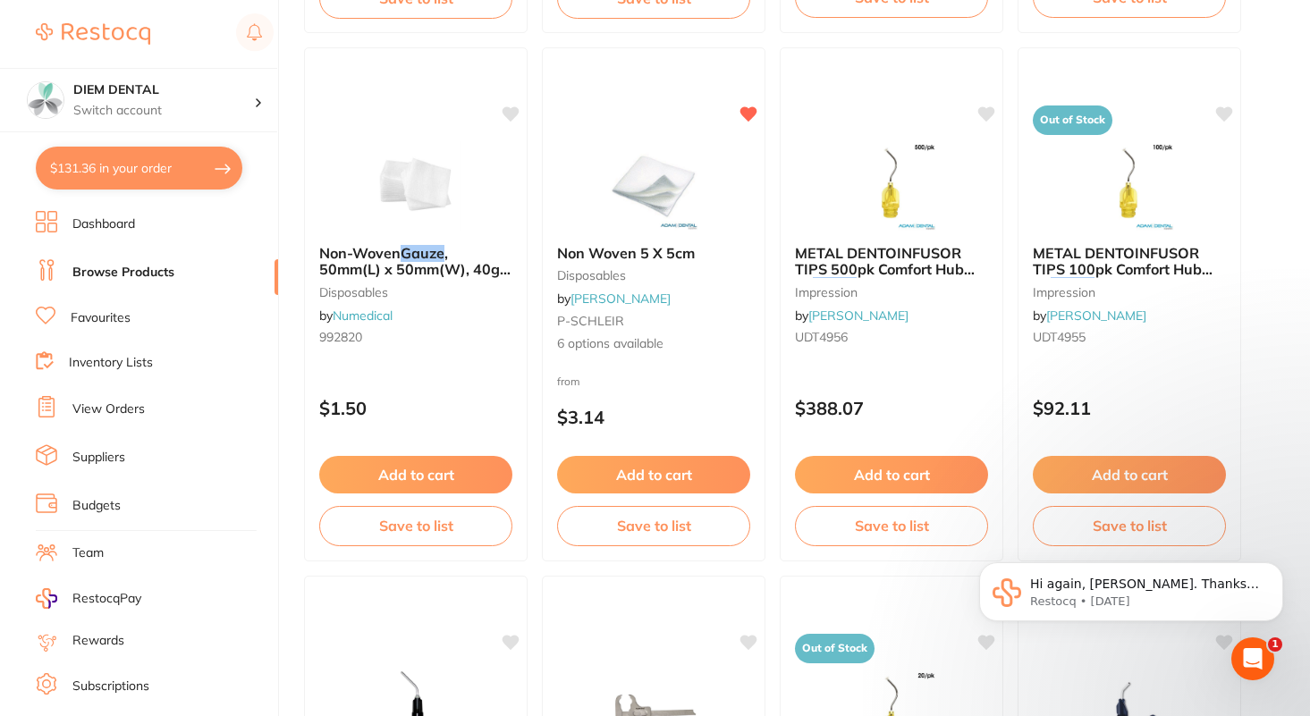
click at [114, 410] on link "View Orders" at bounding box center [108, 410] width 72 height 18
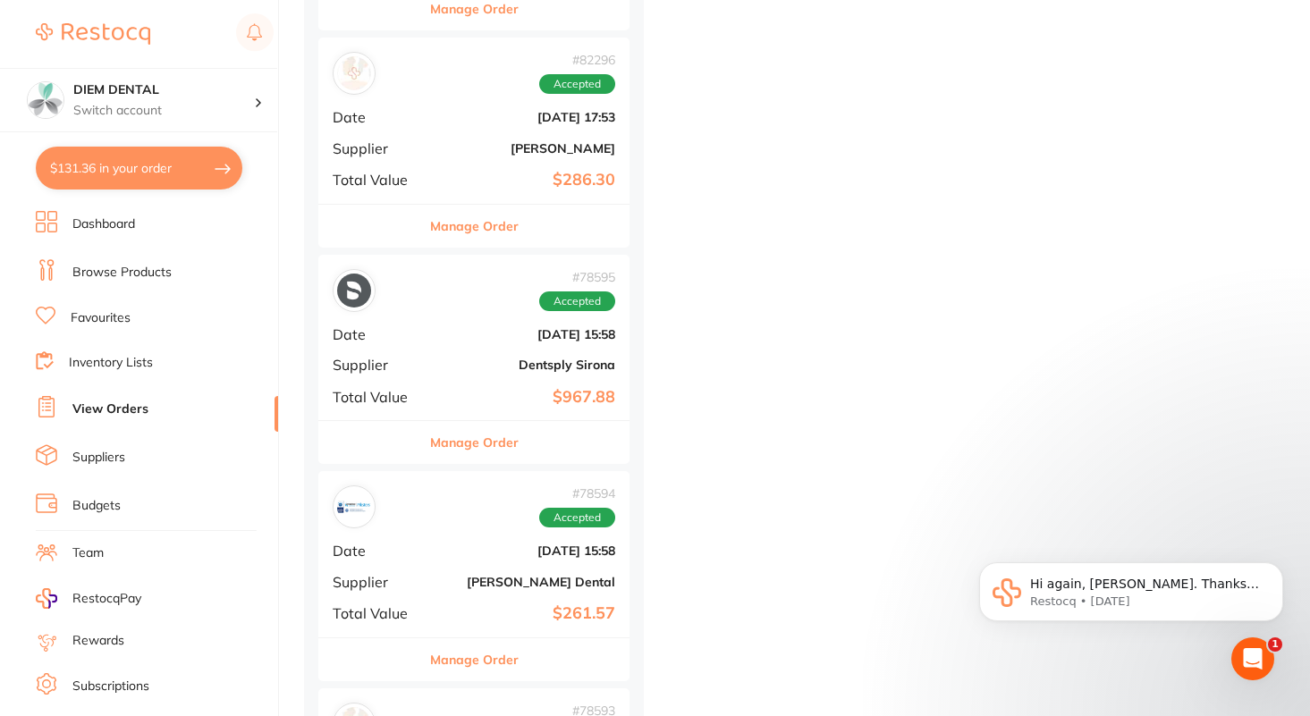
click at [489, 122] on b "[DATE] 17:53" at bounding box center [525, 117] width 179 height 14
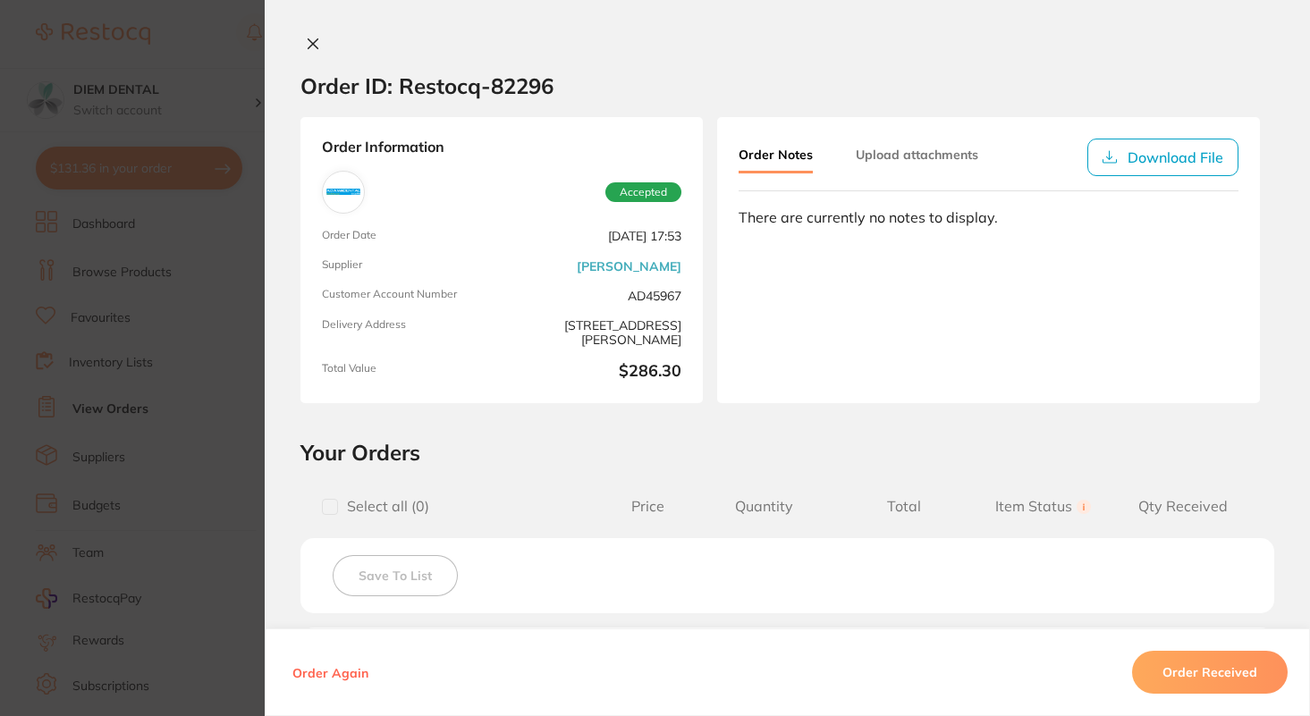
click at [308, 46] on icon at bounding box center [313, 44] width 14 height 14
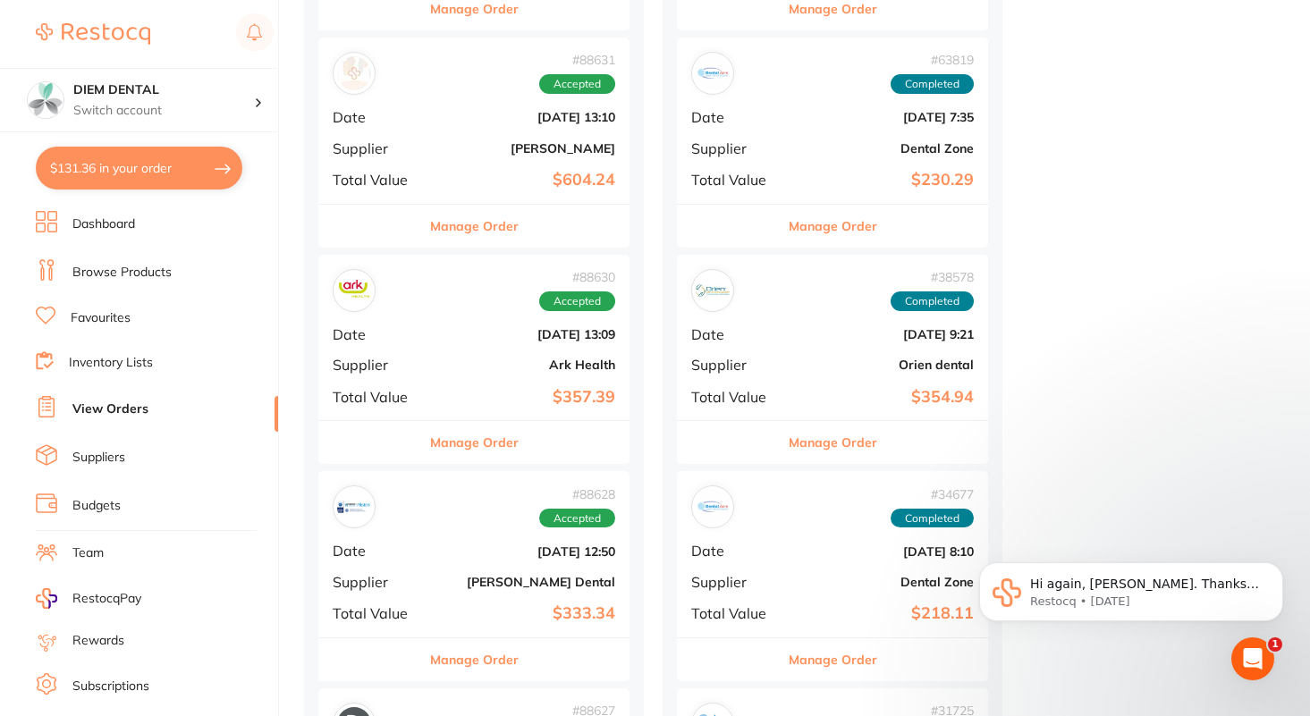
click at [484, 139] on div "# 88631 Accepted Date [DATE] 13:10 Supplier [PERSON_NAME] Total Value $604.24" at bounding box center [473, 120] width 311 height 165
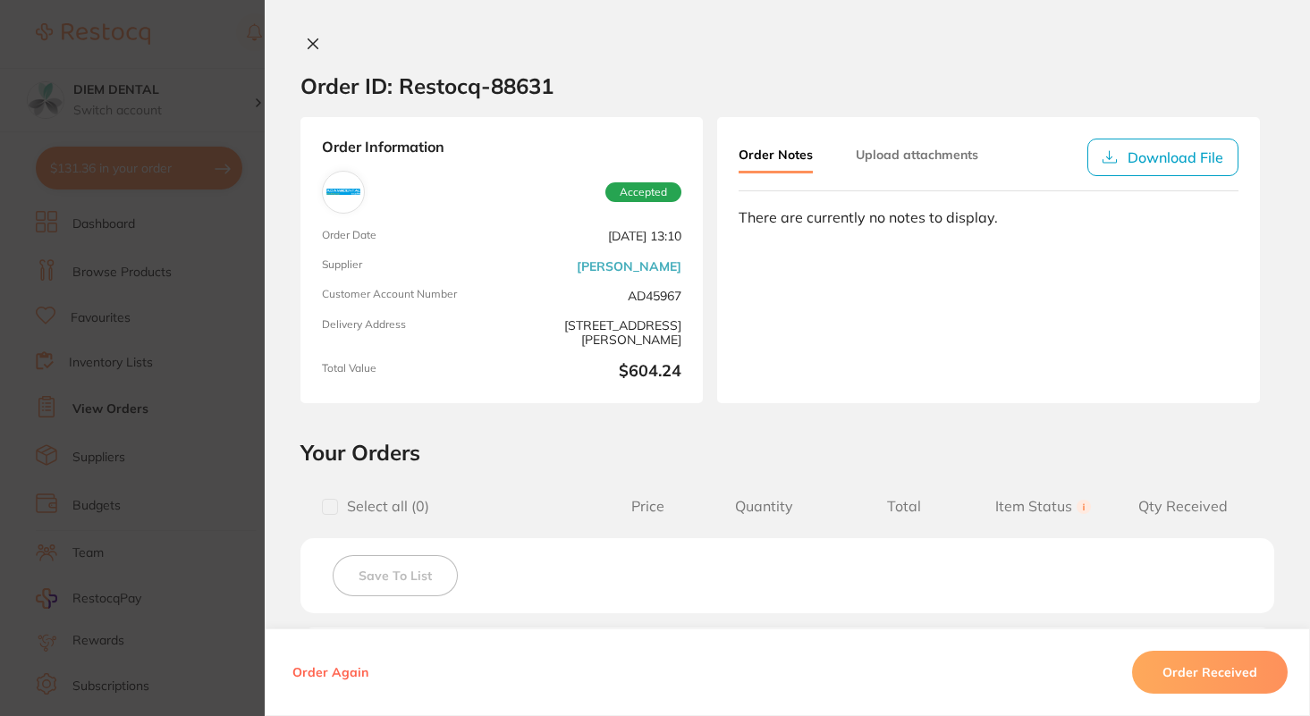
scroll to position [2101, 0]
drag, startPoint x: 308, startPoint y: 43, endPoint x: 636, endPoint y: 403, distance: 486.8
click at [621, 392] on div "Order ID: Restocq- 88631 Order Information Accepted Order Date Aug 3 2025, 13:1…" at bounding box center [787, 376] width 1045 height 680
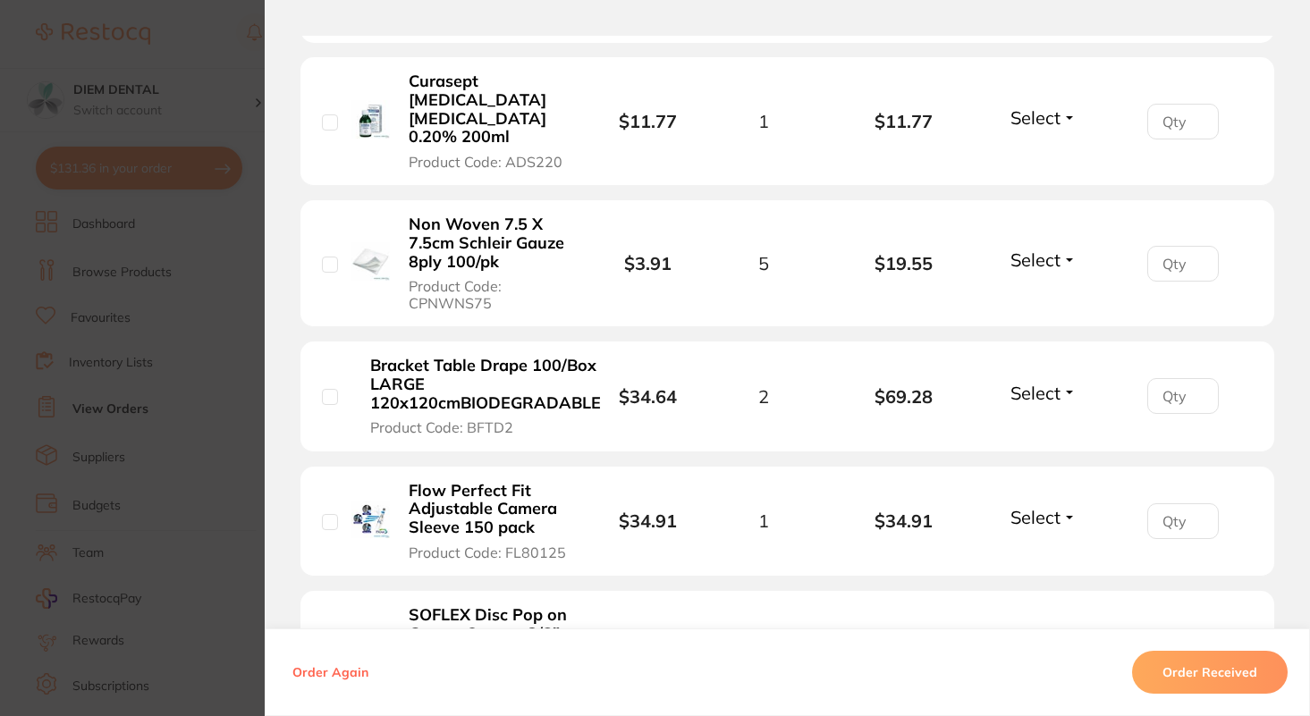
scroll to position [0, 0]
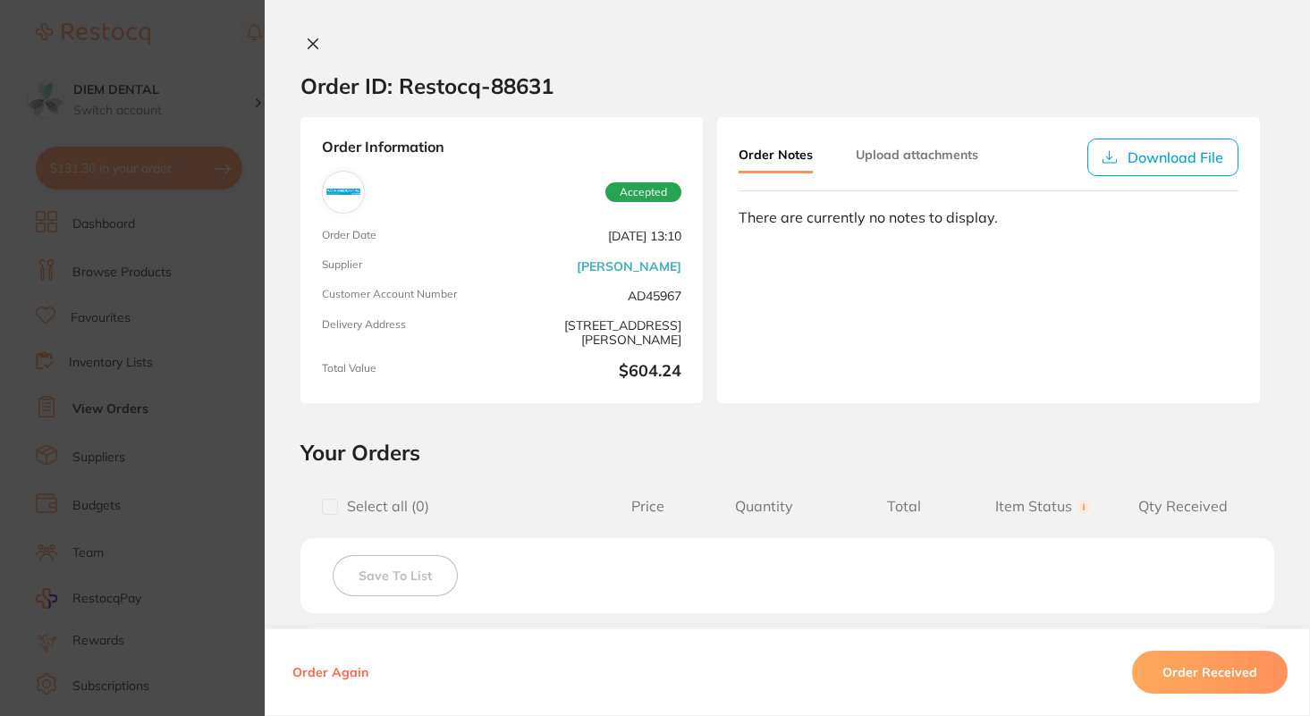
click at [309, 43] on icon at bounding box center [313, 44] width 14 height 14
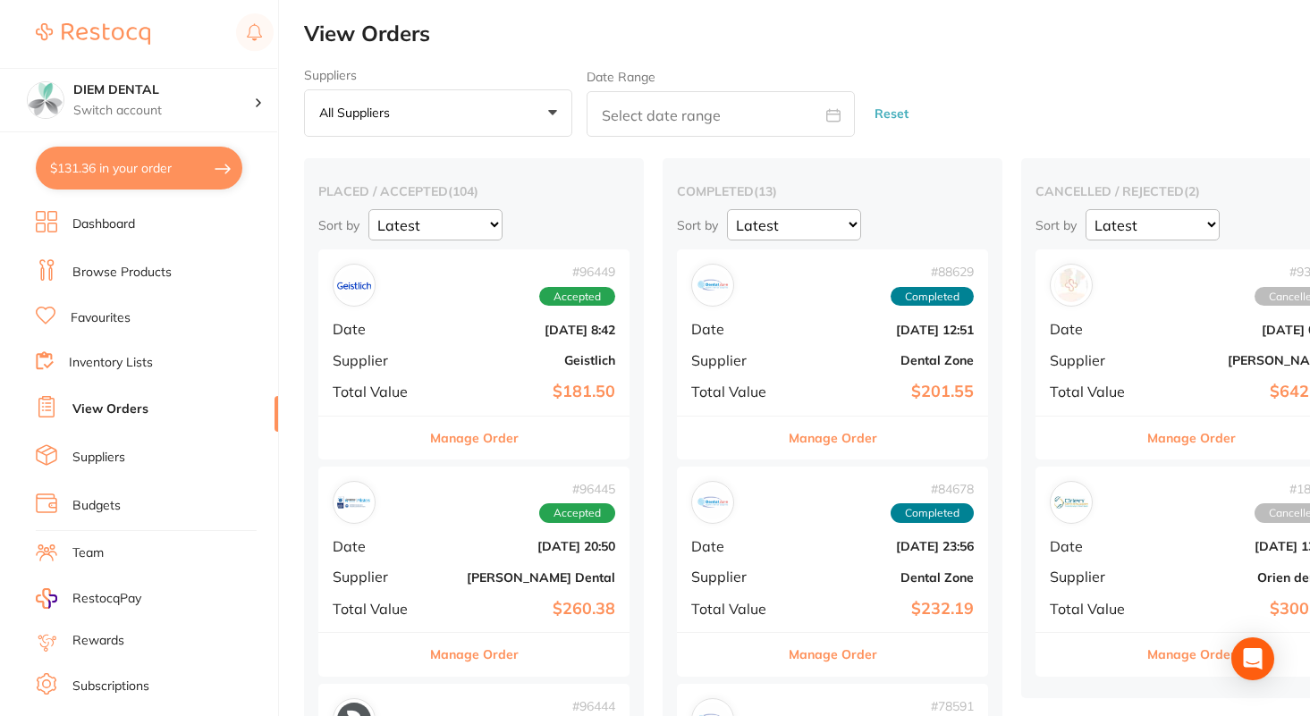
click at [118, 281] on li "Browse Products" at bounding box center [157, 272] width 242 height 27
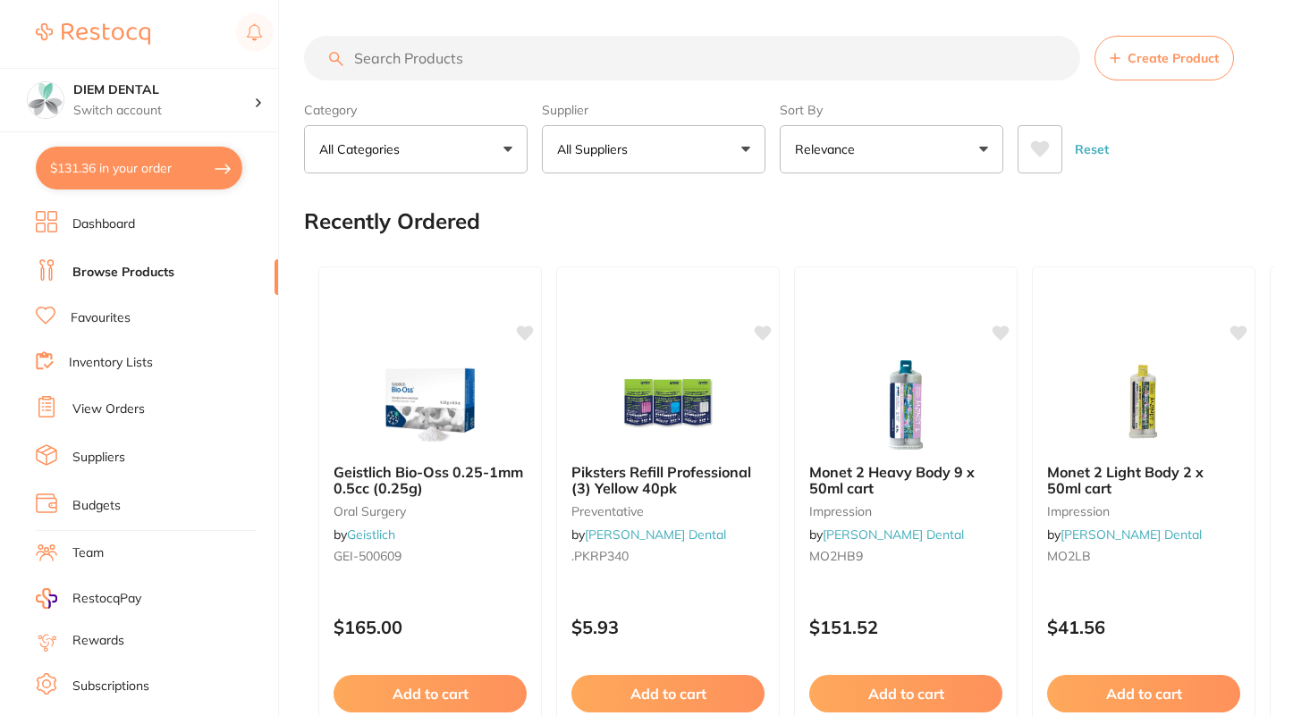
click at [453, 53] on input "search" at bounding box center [692, 58] width 776 height 45
type input "h"
type input "gauze"
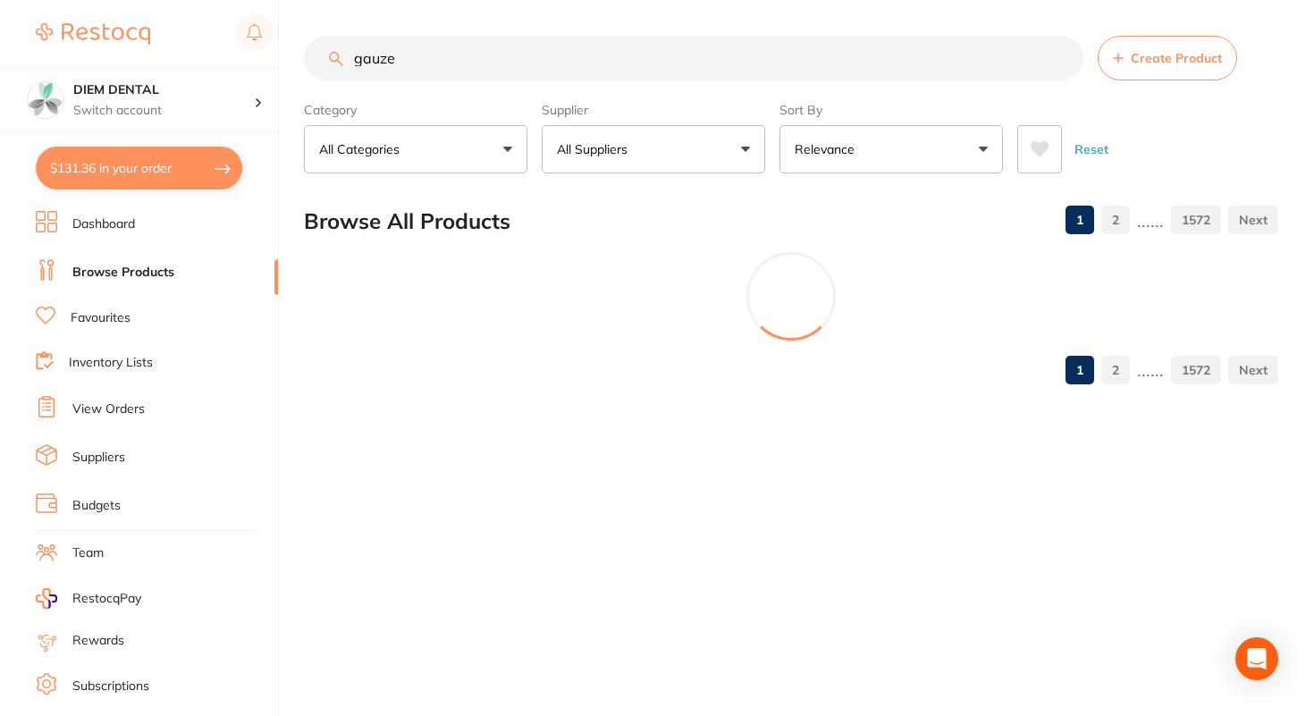
click at [678, 131] on button "All Suppliers" at bounding box center [654, 149] width 224 height 48
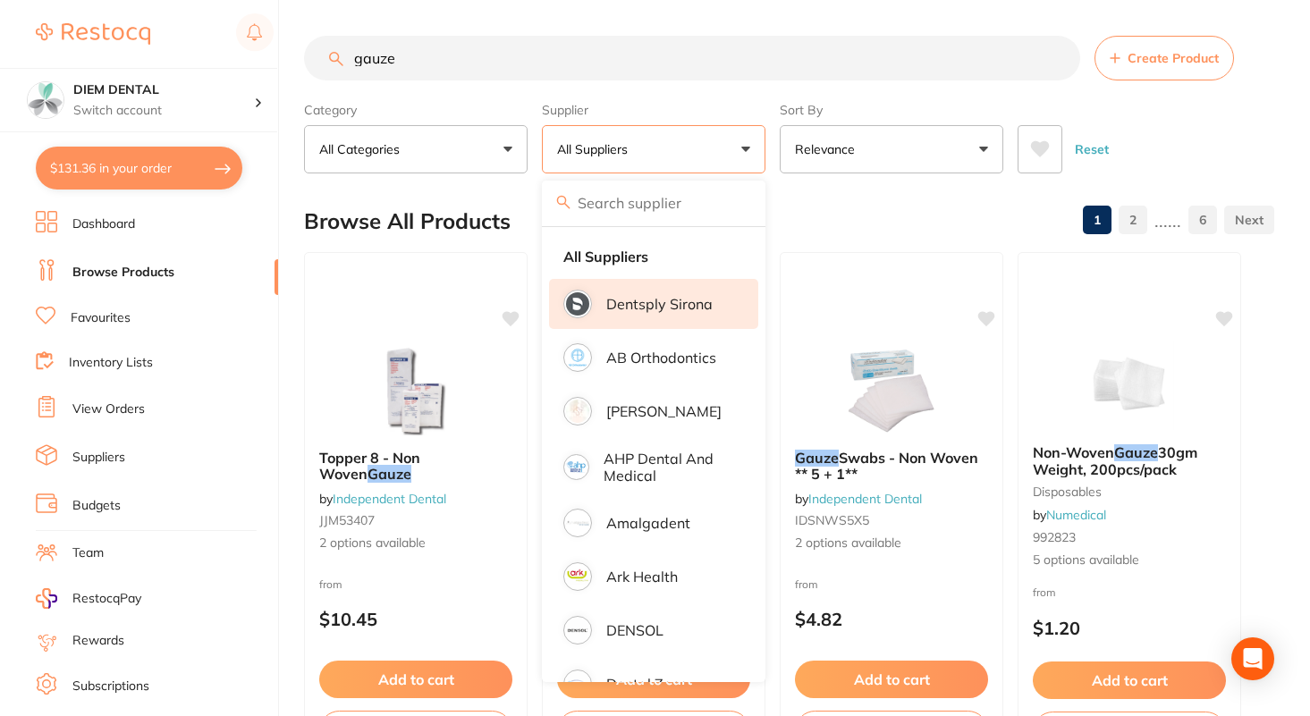
click at [651, 300] on p "Dentsply Sirona" at bounding box center [659, 304] width 106 height 16
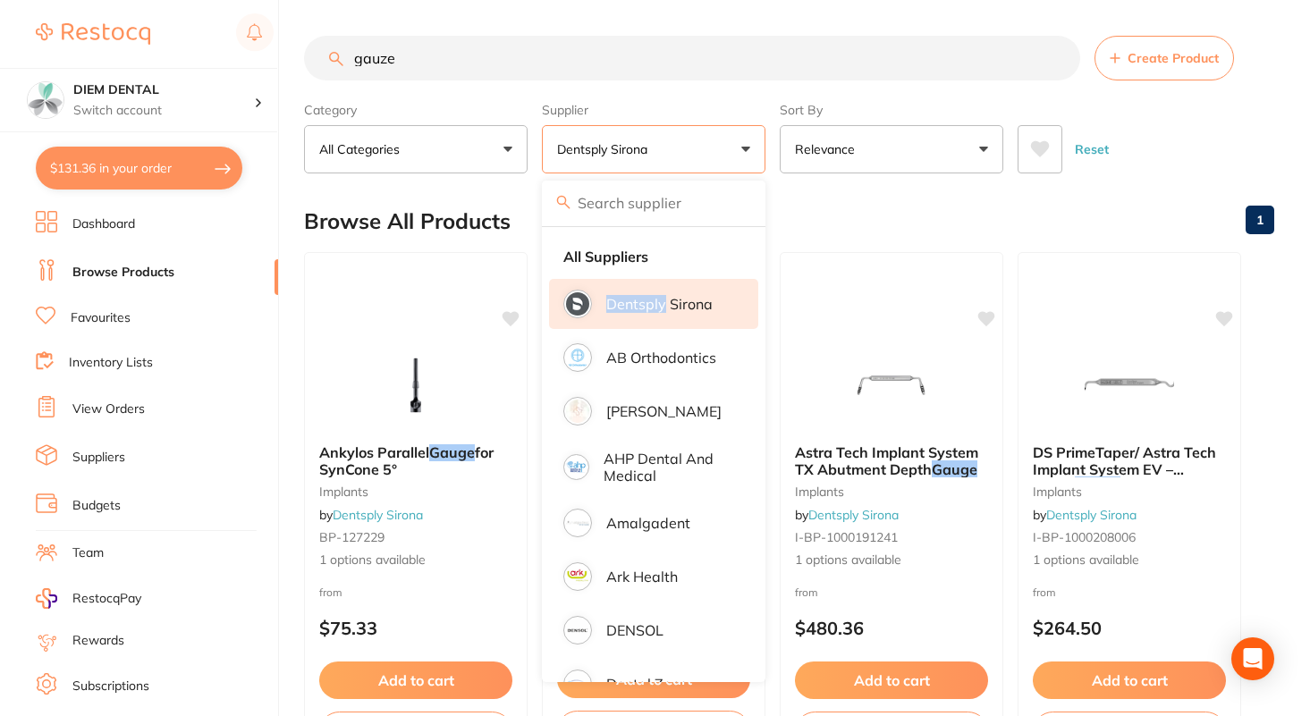
click at [651, 300] on p "Dentsply Sirona" at bounding box center [659, 304] width 106 height 16
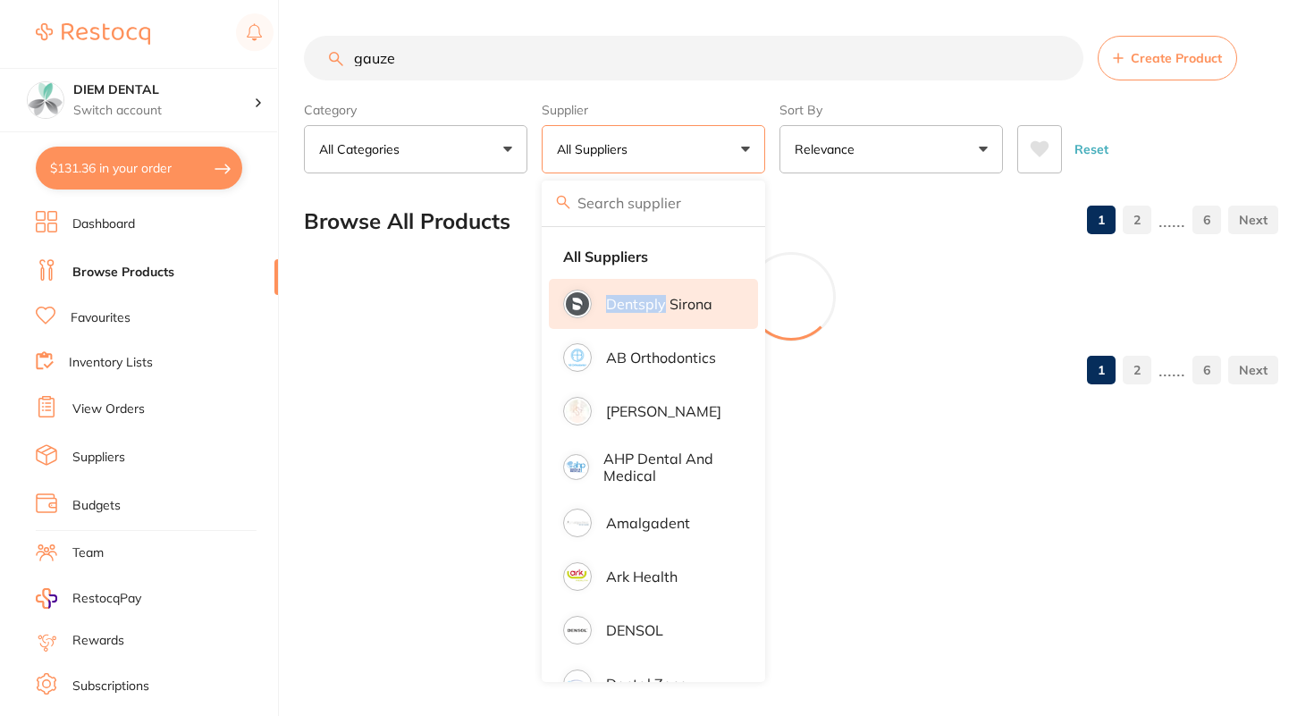
click at [713, 312] on li "Dentsply Sirona" at bounding box center [653, 304] width 209 height 50
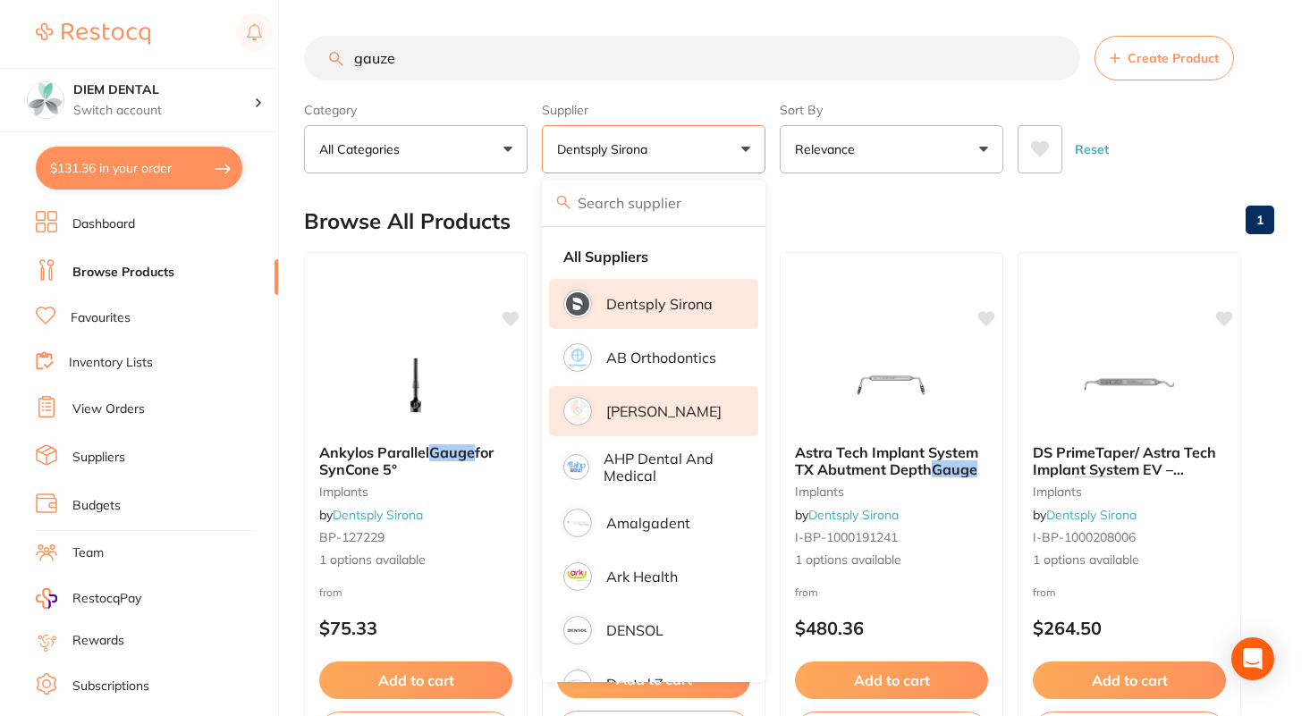
click at [713, 422] on li "[PERSON_NAME]" at bounding box center [653, 411] width 209 height 50
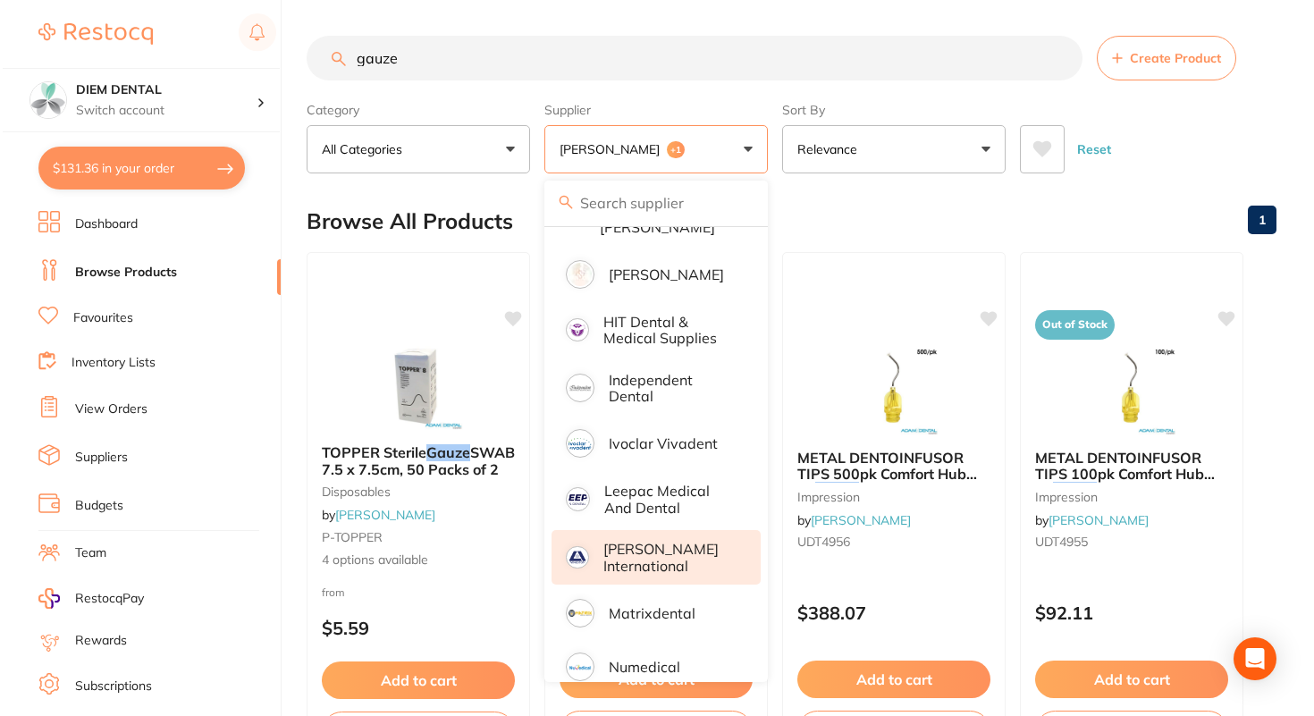
scroll to position [663, 0]
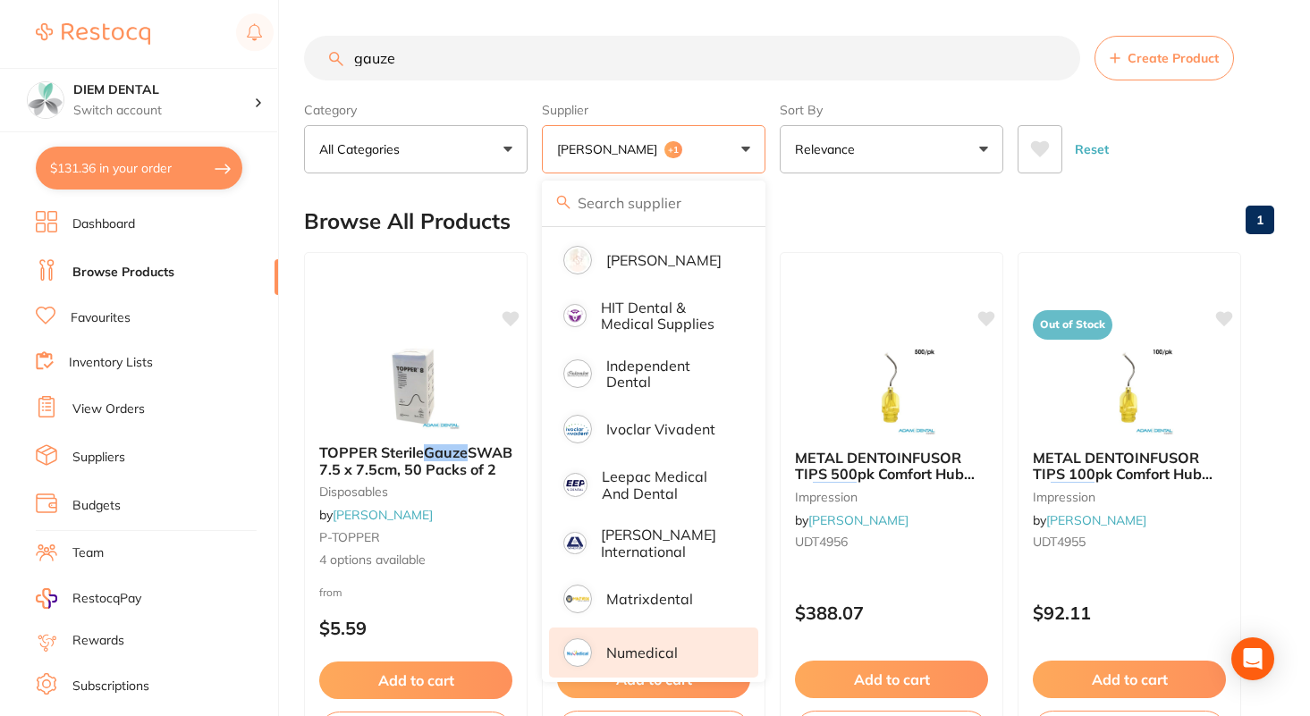
click at [656, 645] on p "Numedical" at bounding box center [642, 653] width 72 height 16
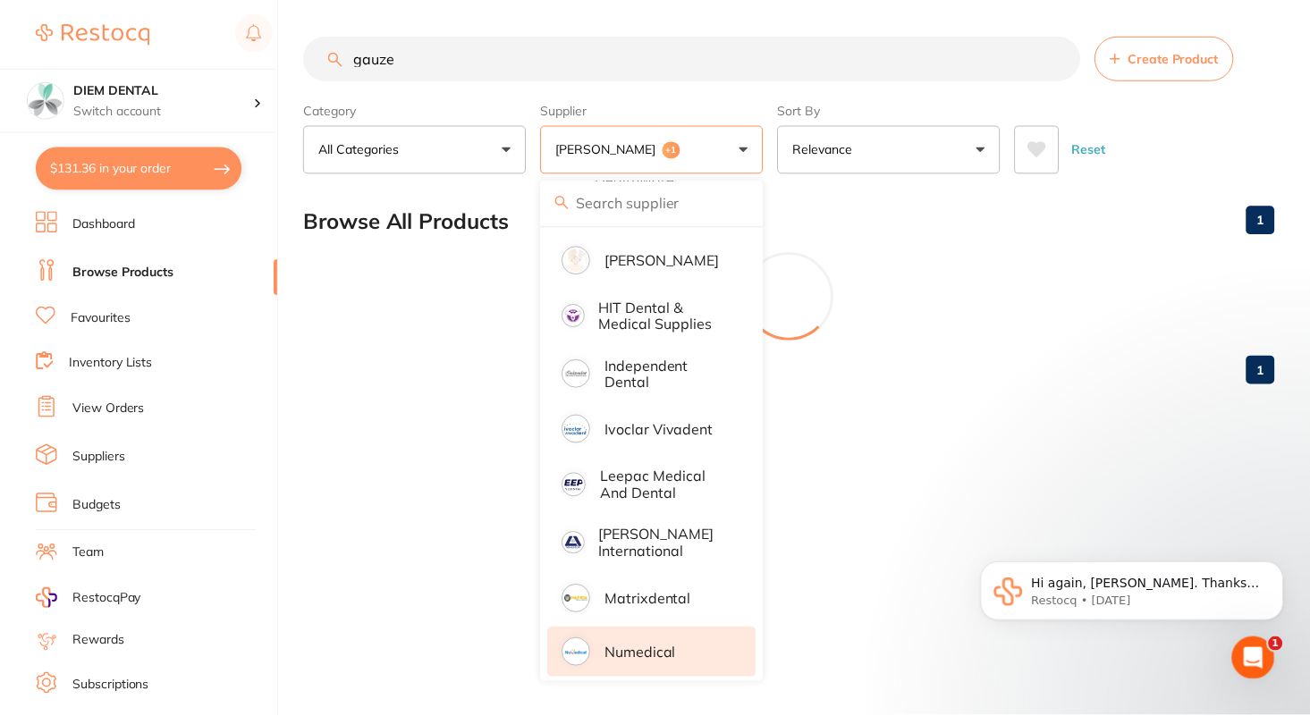
scroll to position [0, 0]
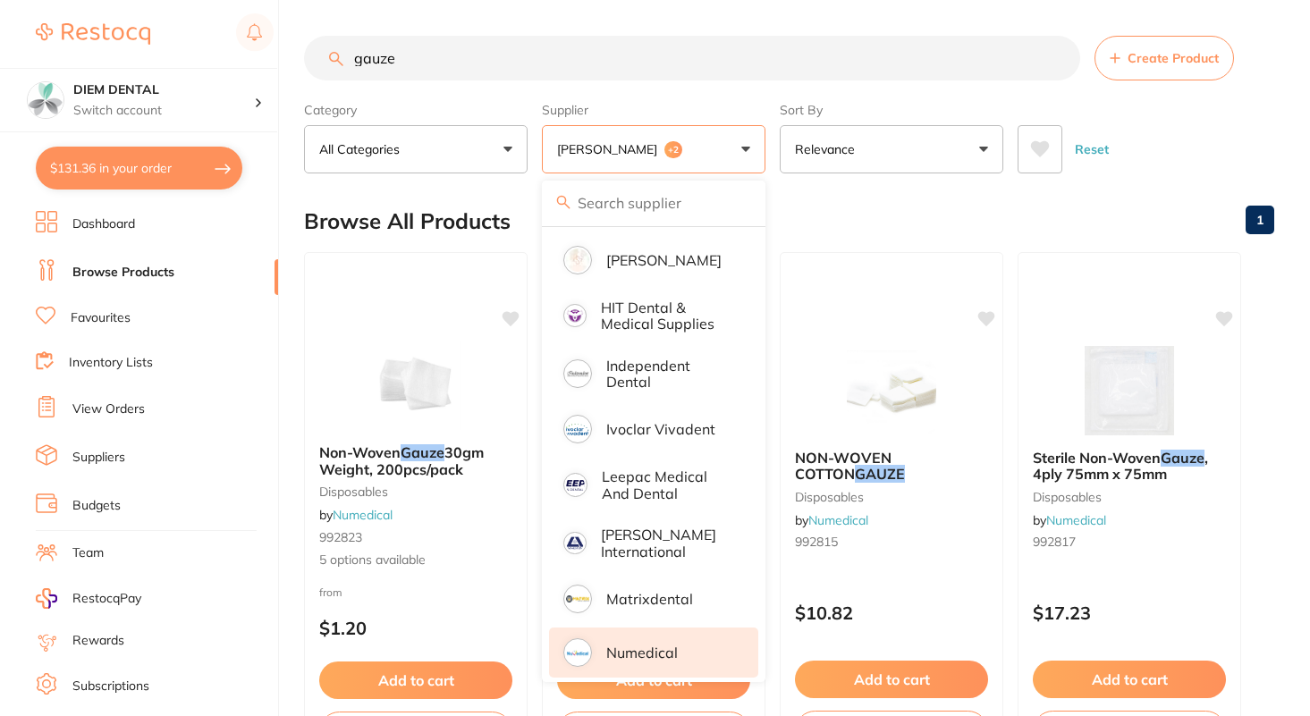
click at [733, 148] on button "Adam Dental +2" at bounding box center [654, 149] width 224 height 48
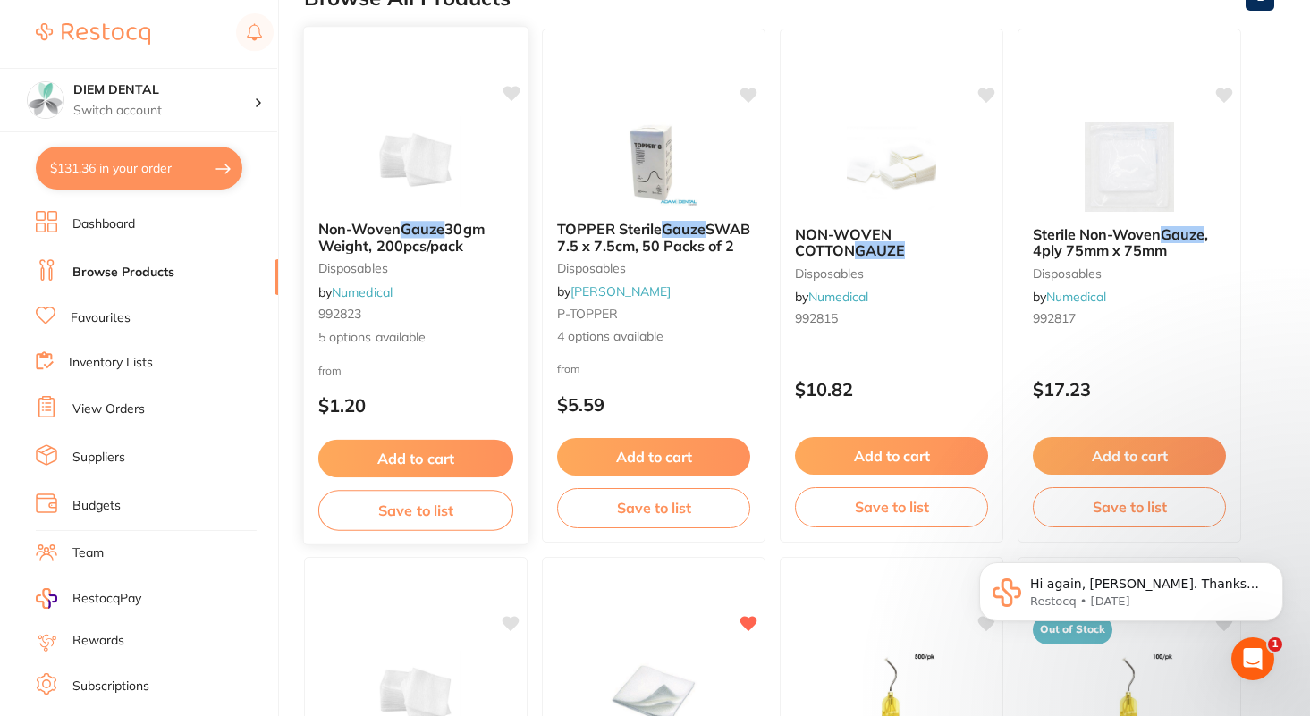
click at [435, 164] on img at bounding box center [415, 161] width 117 height 90
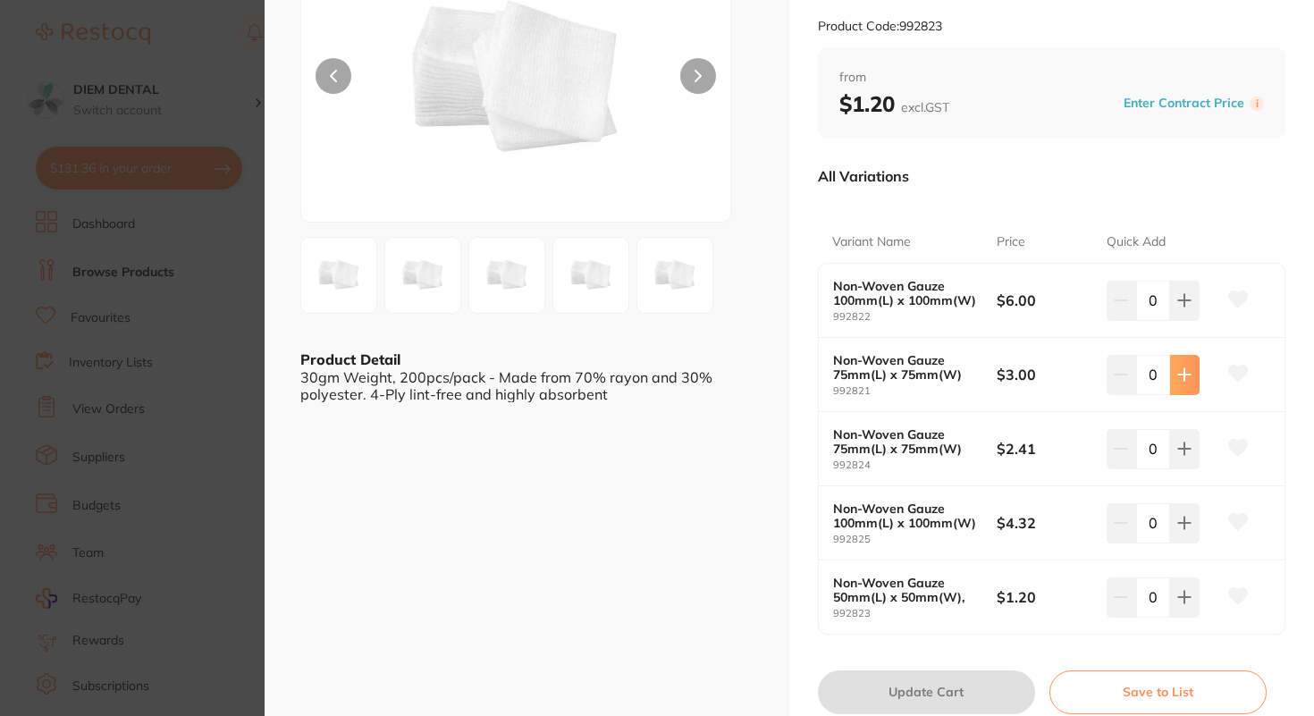
click at [1189, 369] on button at bounding box center [1185, 374] width 30 height 39
type input "1"
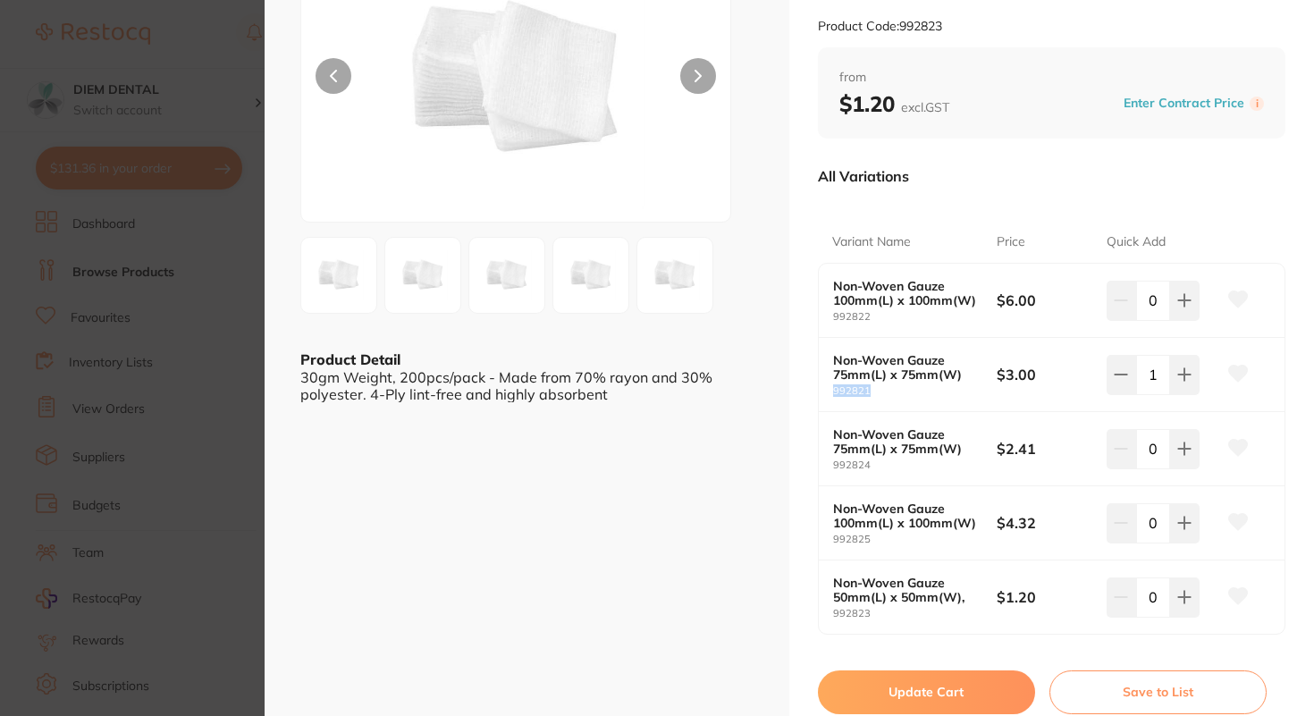
drag, startPoint x: 832, startPoint y: 391, endPoint x: 917, endPoint y: 391, distance: 84.9
click at [915, 391] on small "992821" at bounding box center [915, 391] width 164 height 12
copy small "992821"
drag, startPoint x: 832, startPoint y: 466, endPoint x: 900, endPoint y: 465, distance: 67.1
click at [899, 466] on small "992824" at bounding box center [915, 466] width 164 height 12
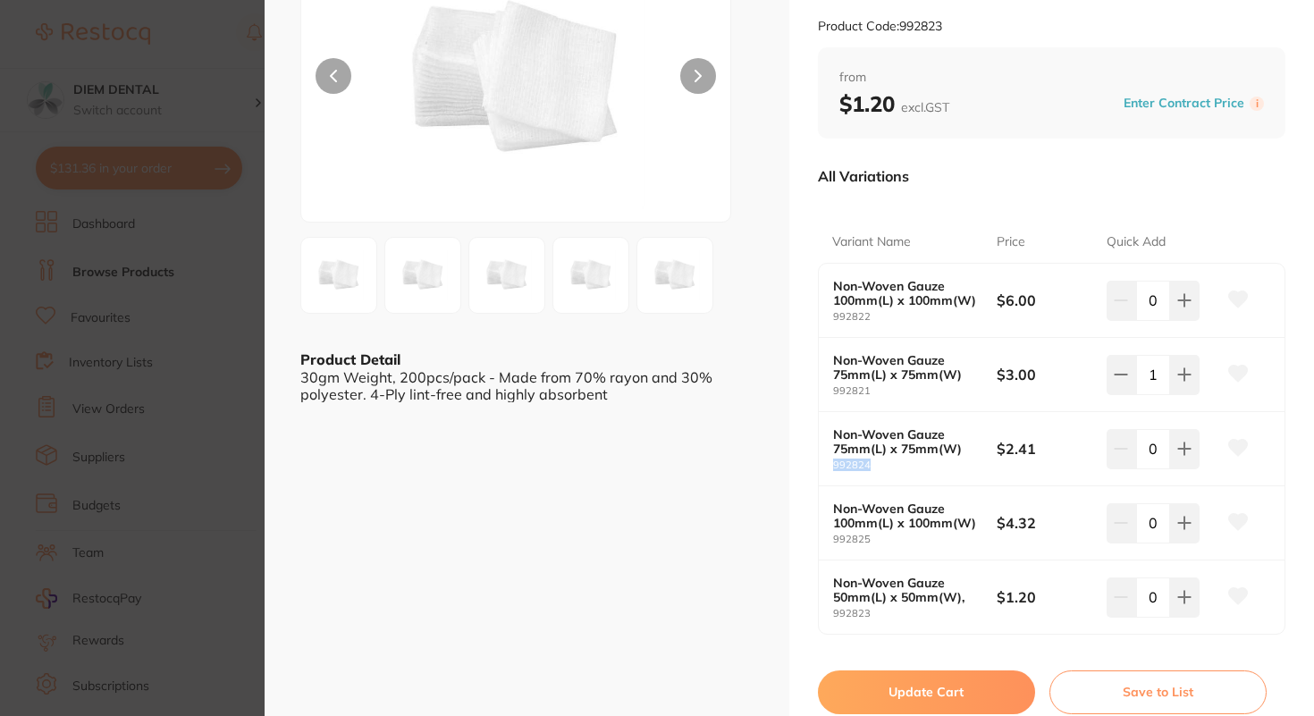
copy small "992824"
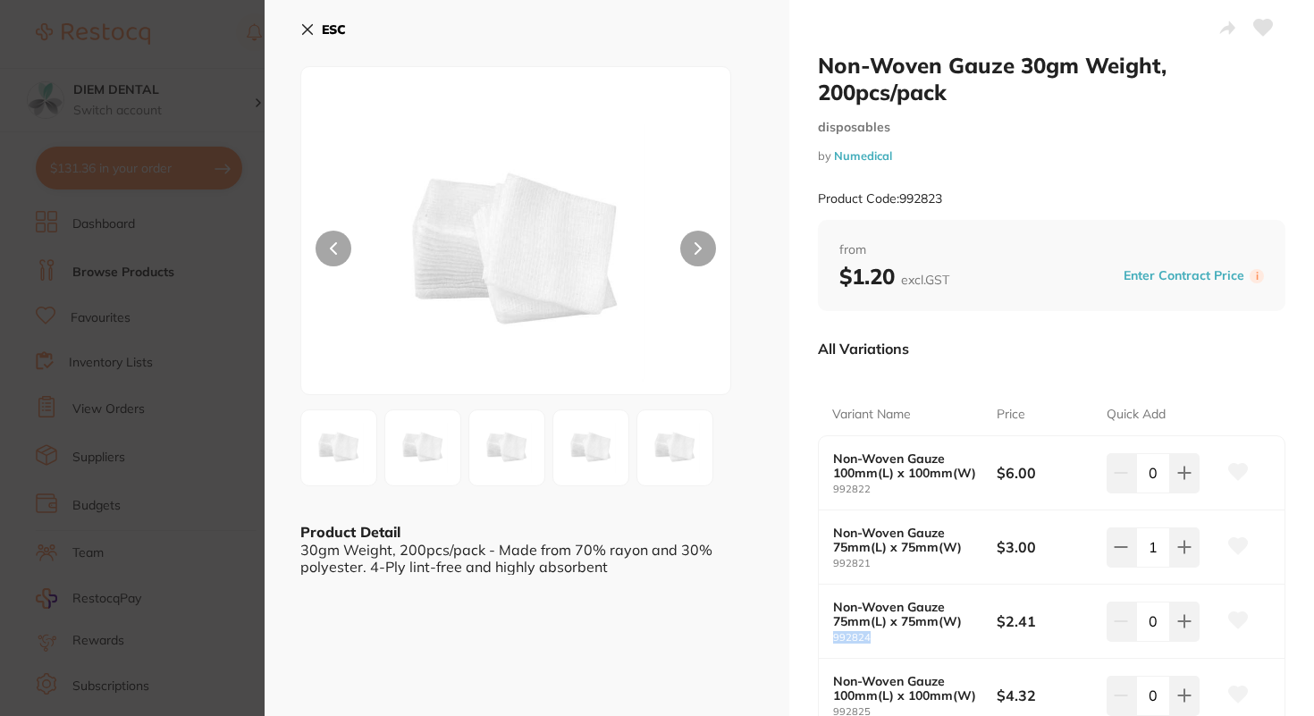
click at [326, 27] on b "ESC" at bounding box center [334, 29] width 24 height 16
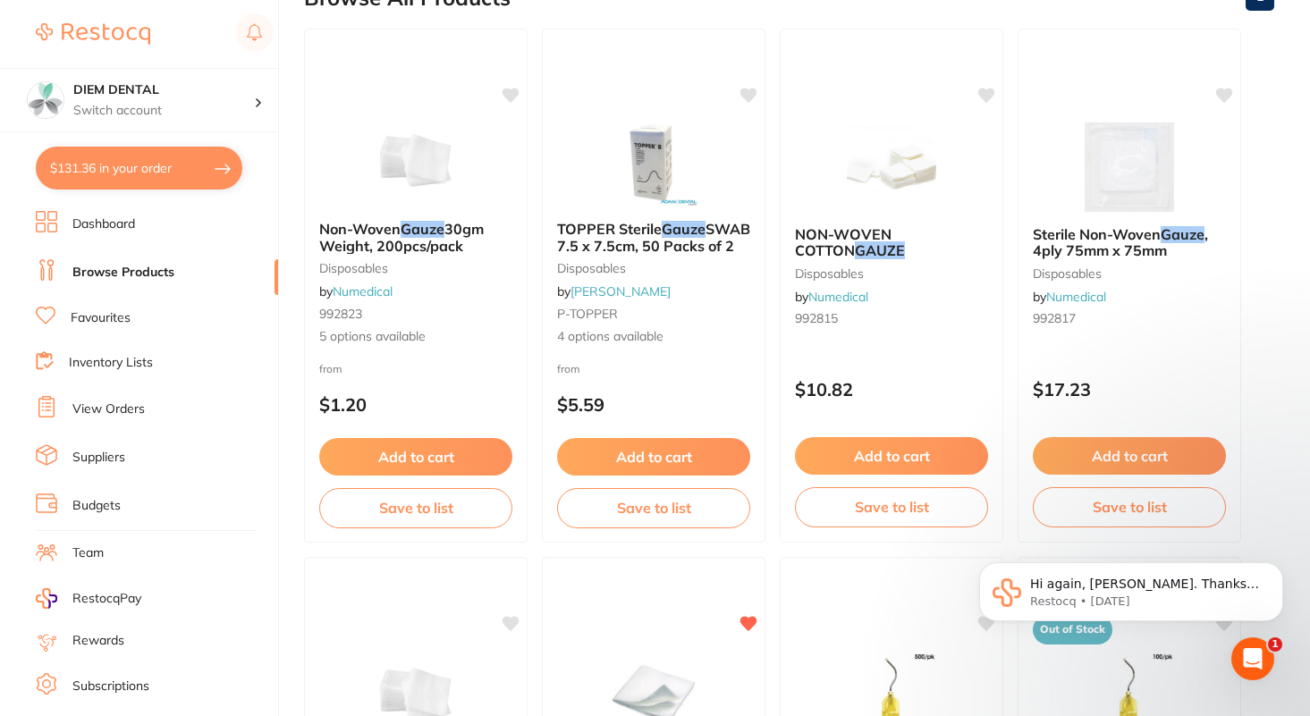
click at [93, 157] on button "$131.36 in your order" at bounding box center [139, 168] width 207 height 43
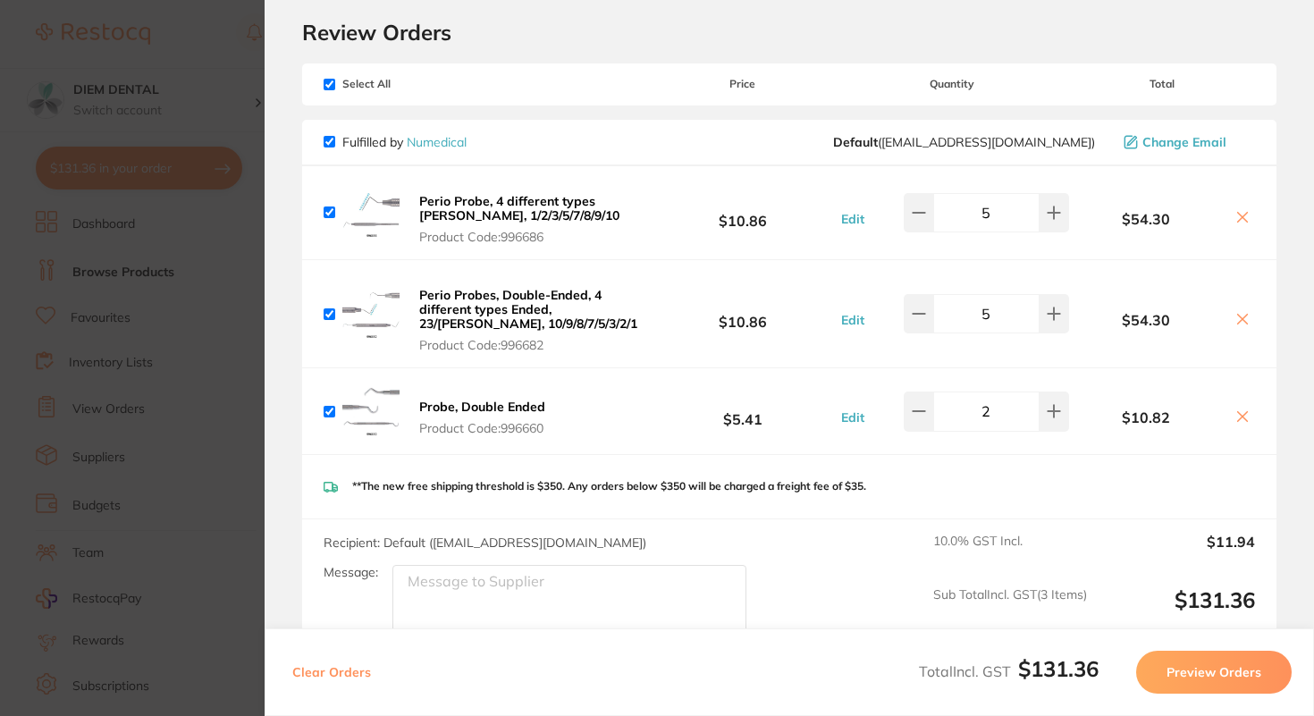
scroll to position [0, 0]
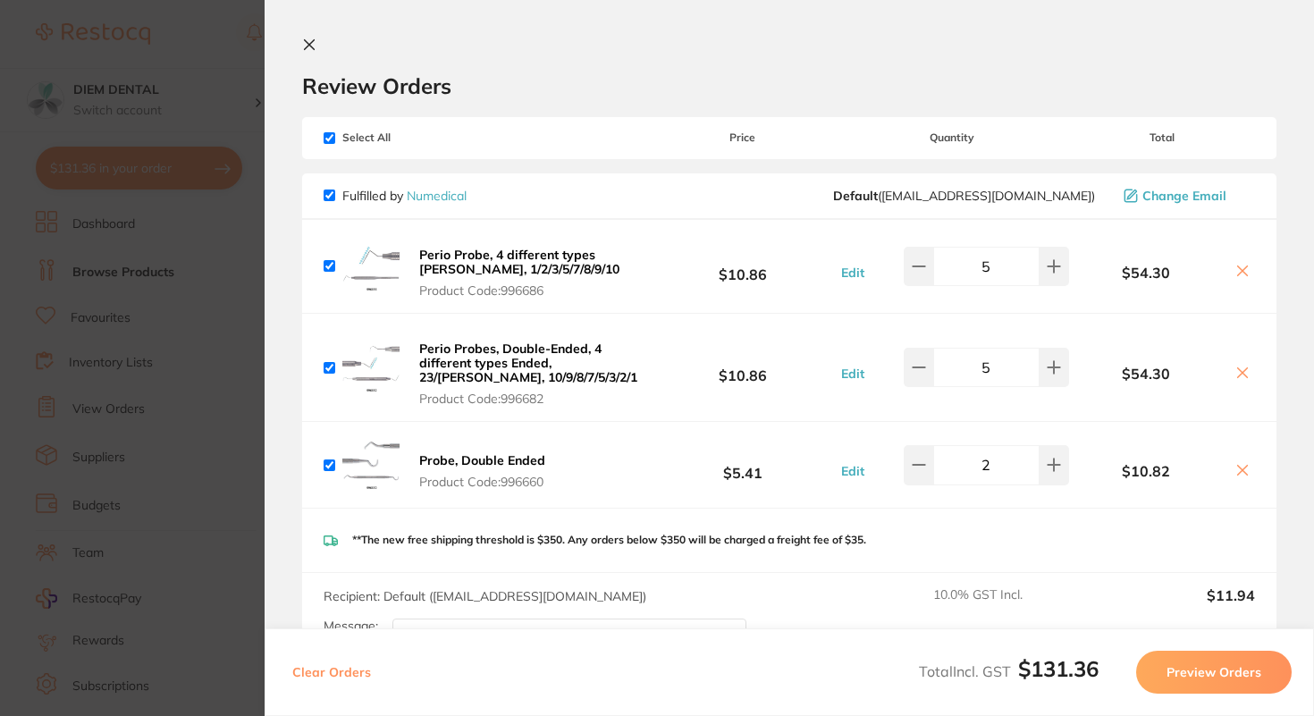
click at [306, 38] on icon at bounding box center [309, 45] width 14 height 14
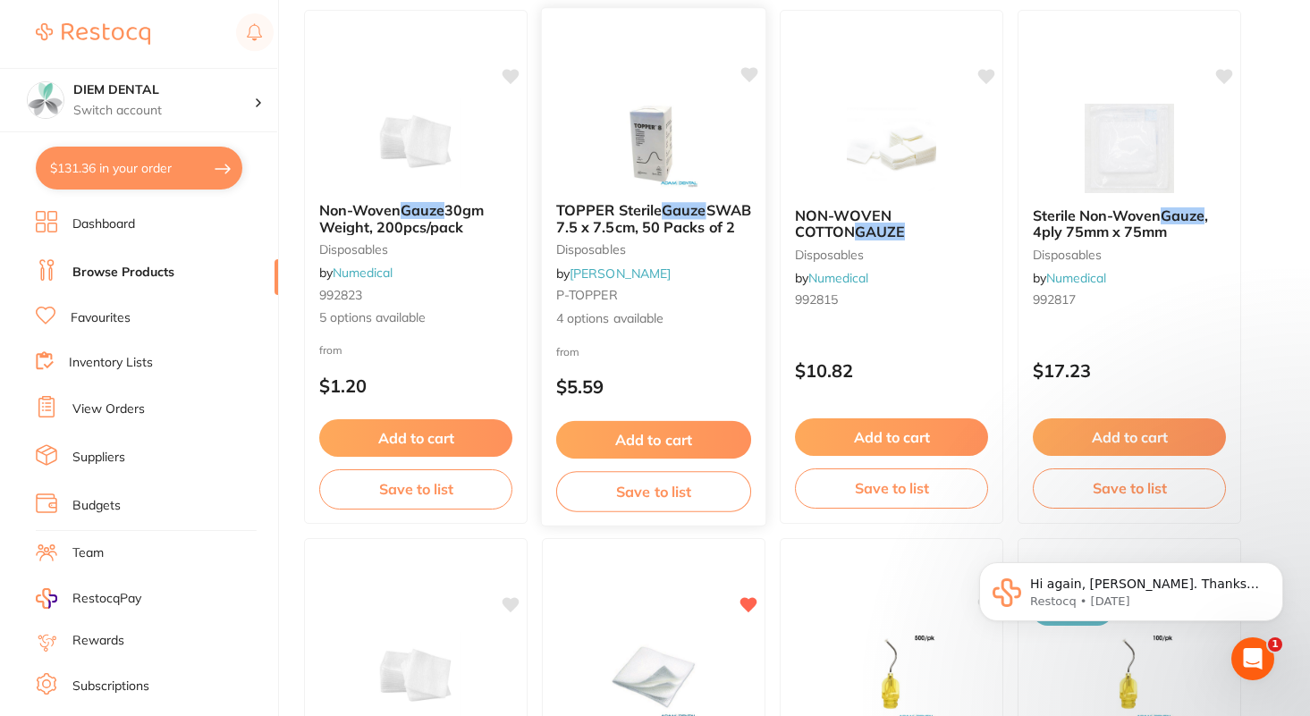
scroll to position [249, 0]
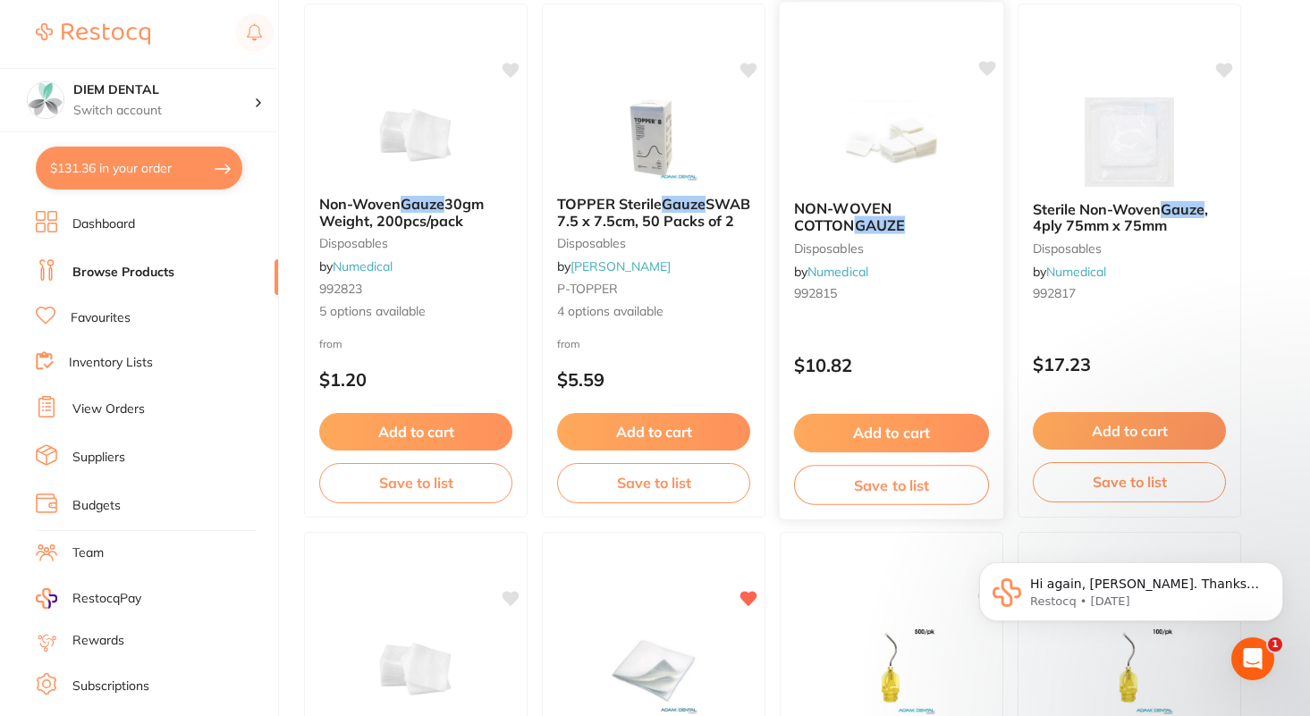
click at [892, 150] on img at bounding box center [890, 141] width 117 height 90
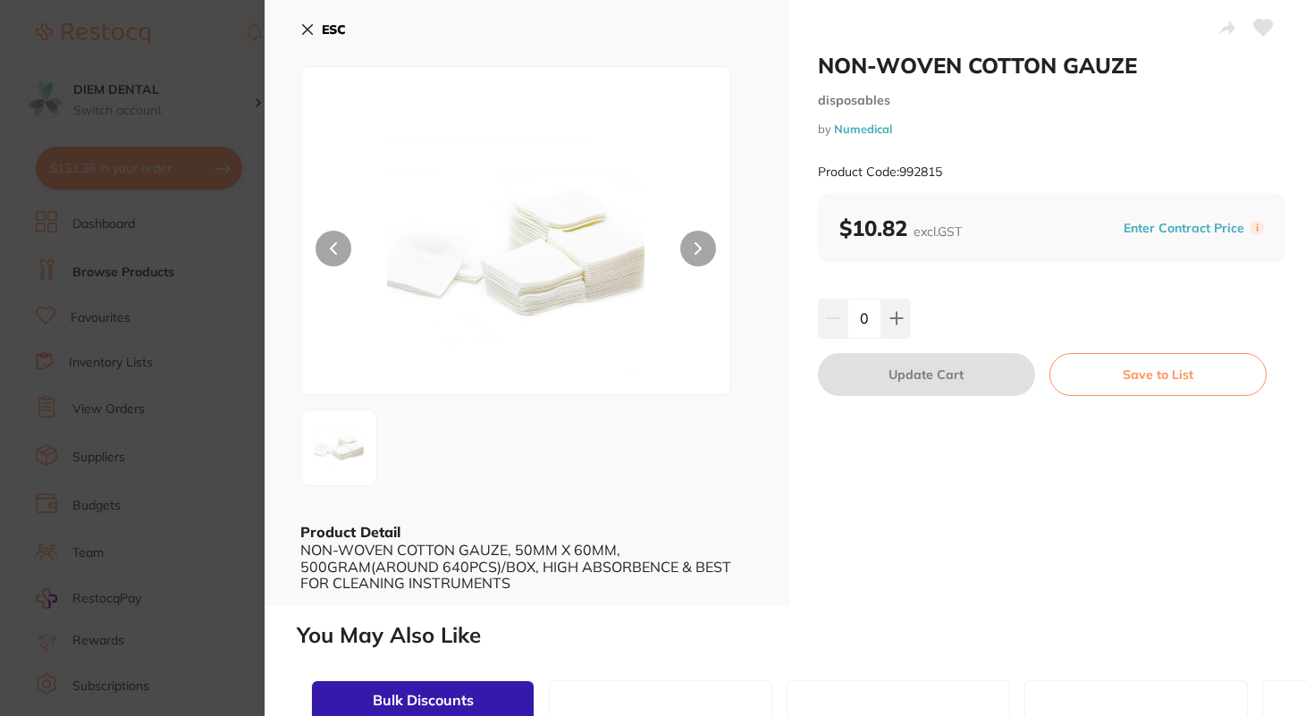
click at [333, 30] on b "ESC" at bounding box center [334, 29] width 24 height 16
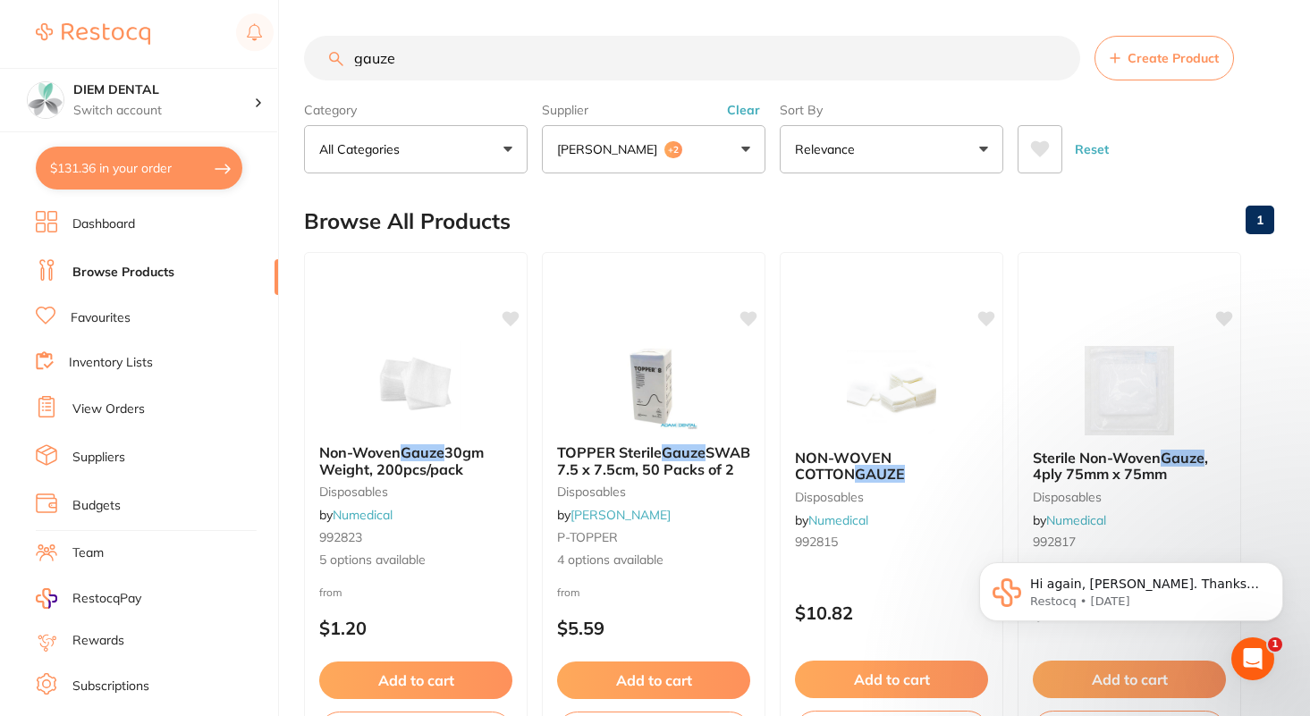
click at [121, 402] on link "View Orders" at bounding box center [108, 410] width 72 height 18
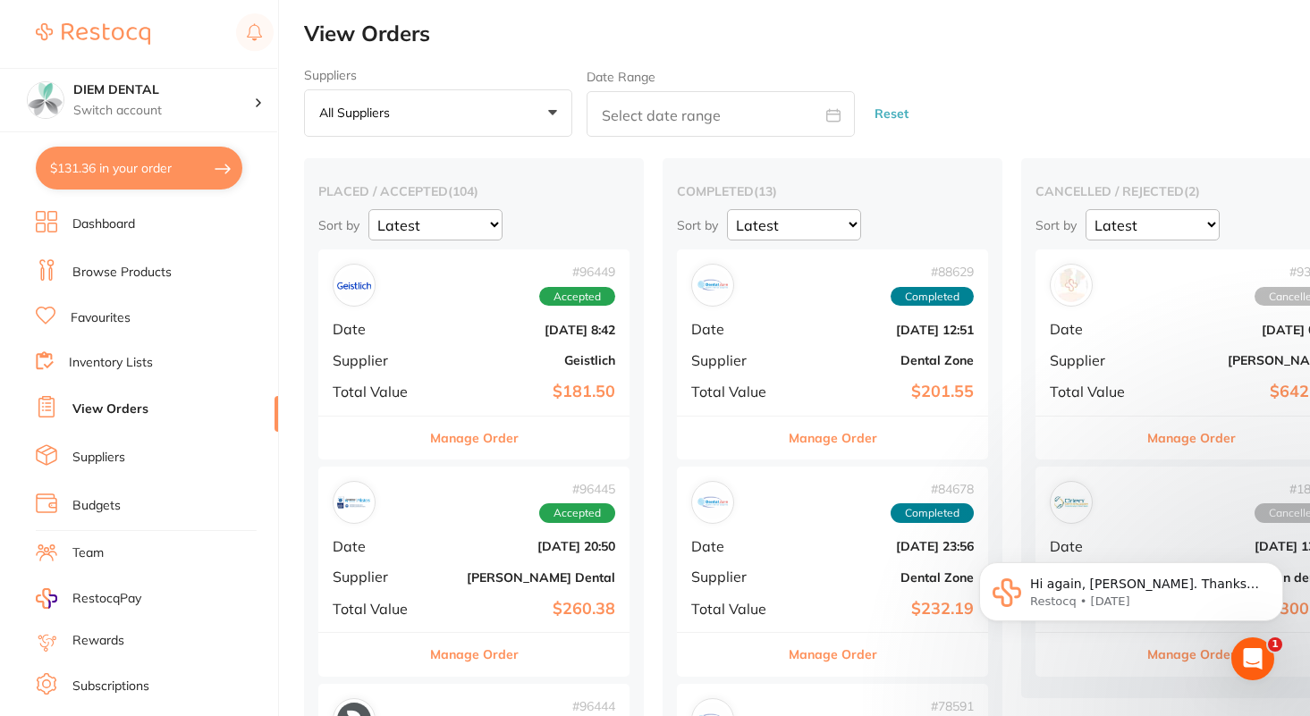
click at [123, 267] on link "Browse Products" at bounding box center [121, 273] width 99 height 18
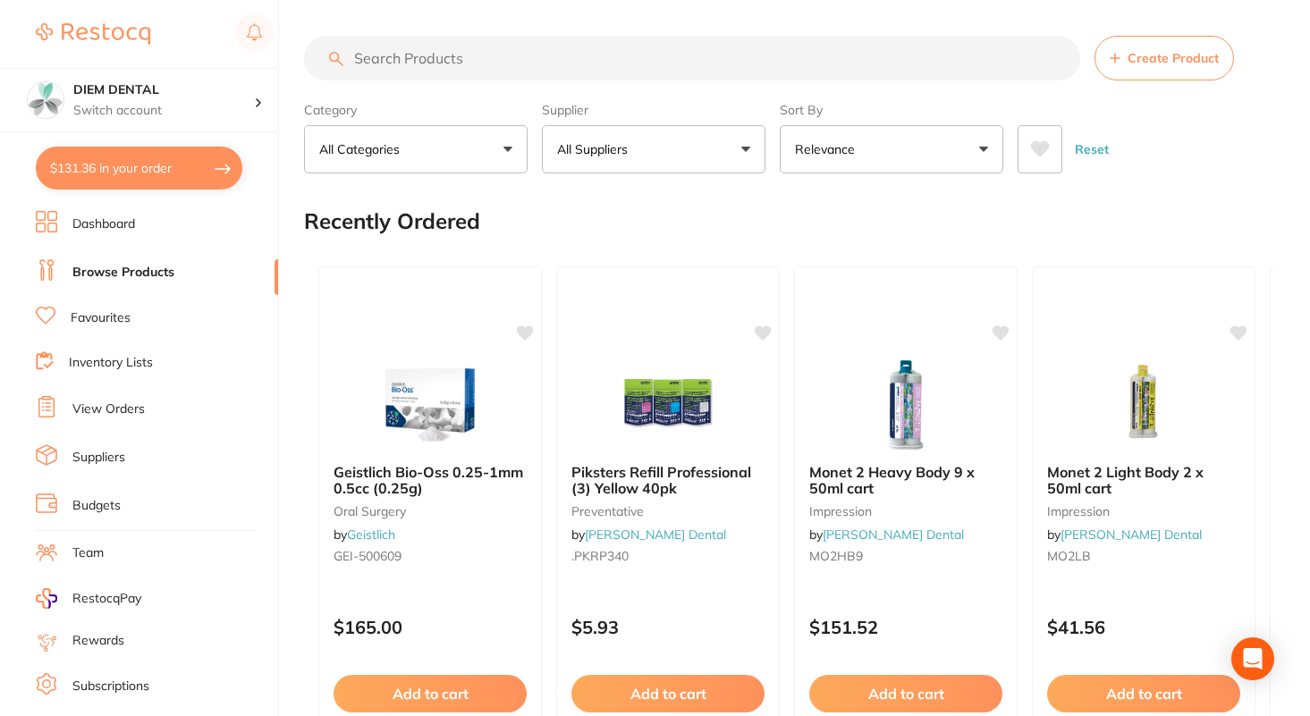
click at [444, 62] on input "search" at bounding box center [692, 58] width 776 height 45
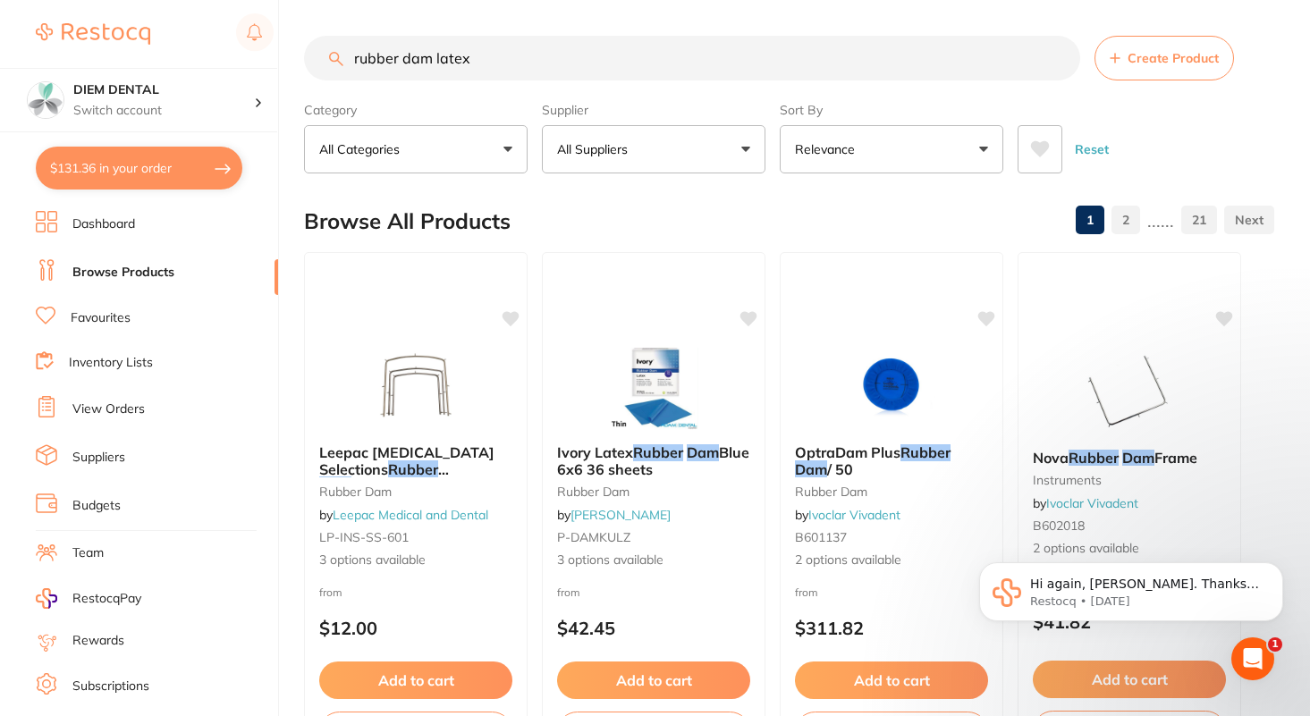
type input "rubber dam latex"
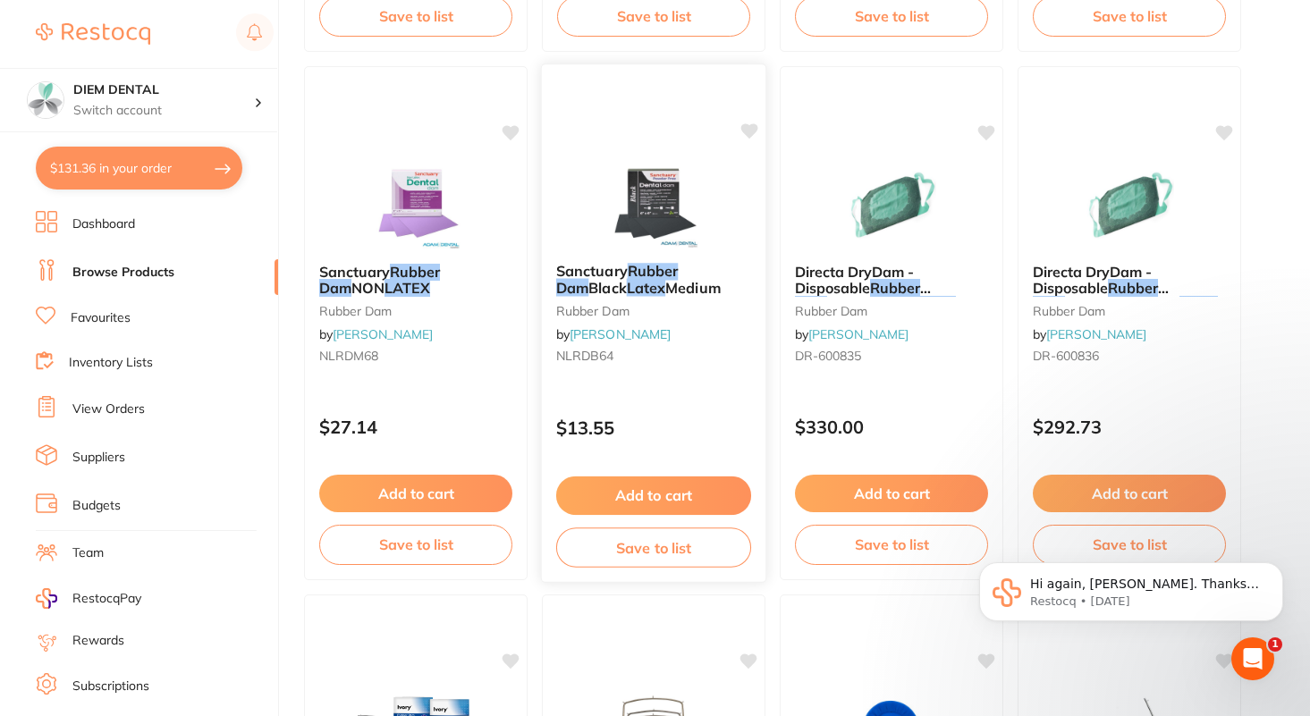
scroll to position [1766, 0]
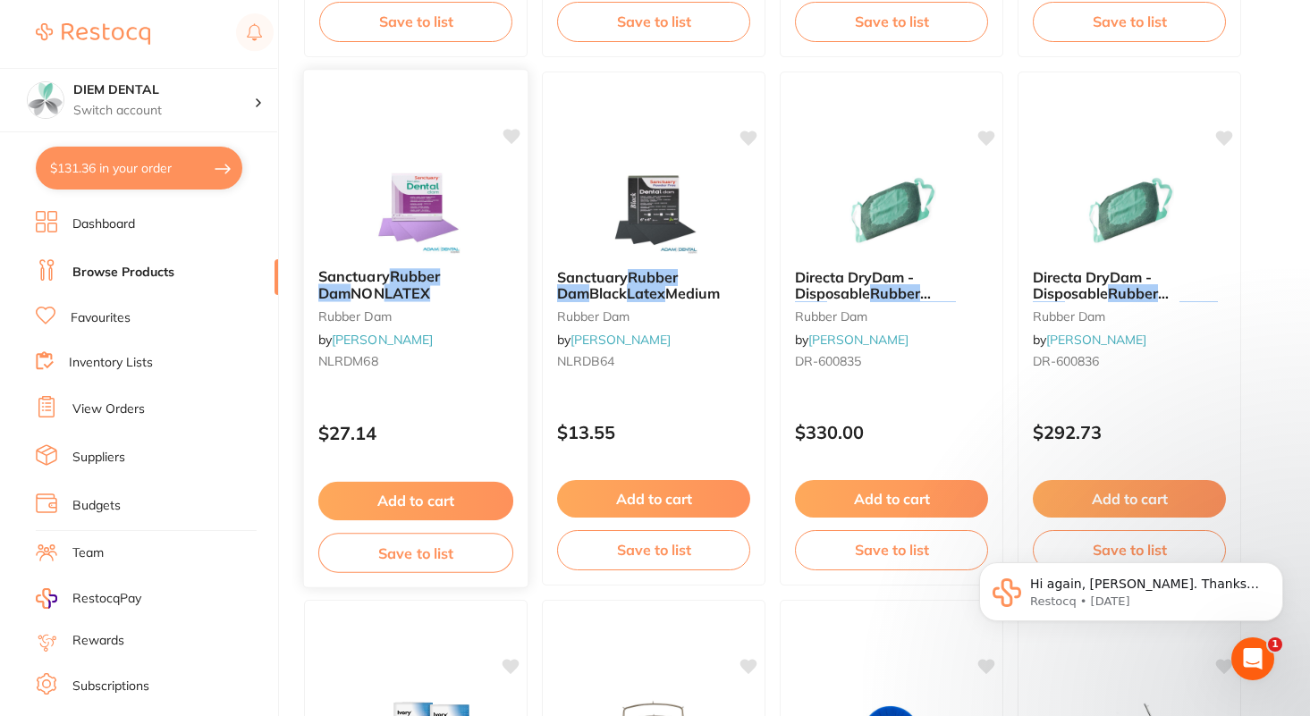
click at [390, 225] on img at bounding box center [415, 209] width 117 height 90
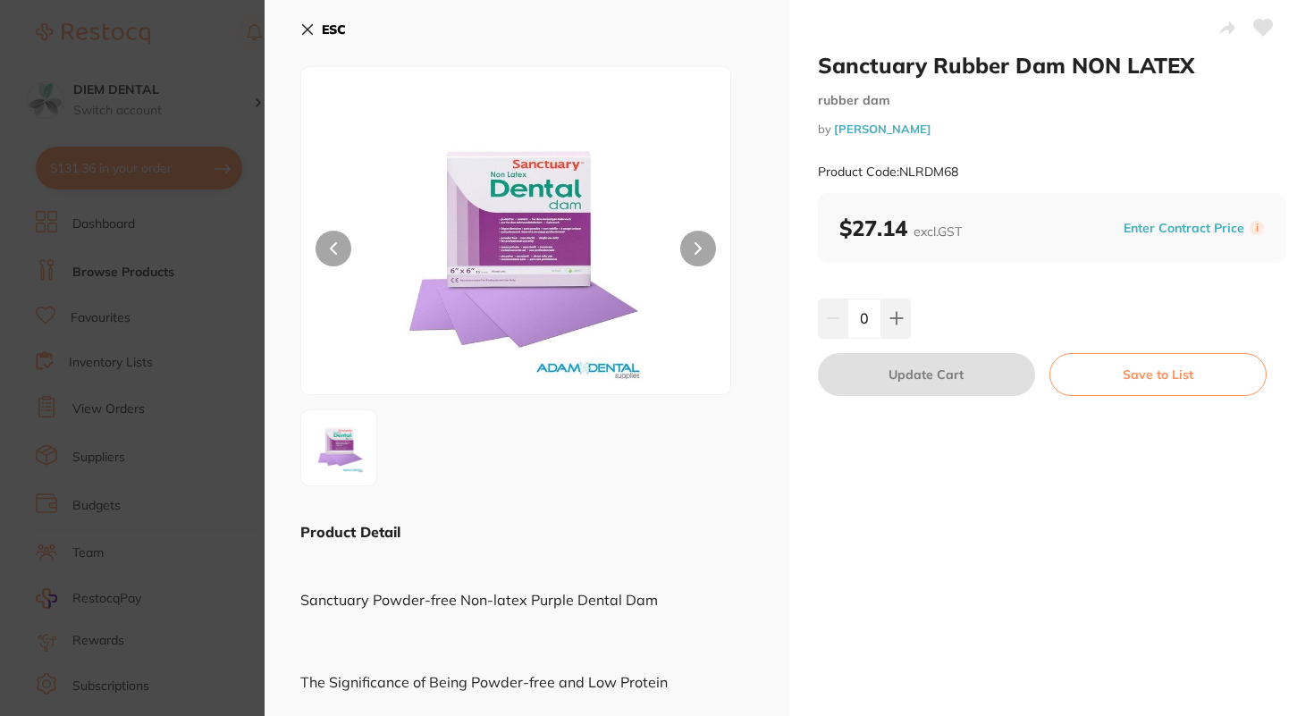
click at [699, 241] on button at bounding box center [698, 249] width 36 height 36
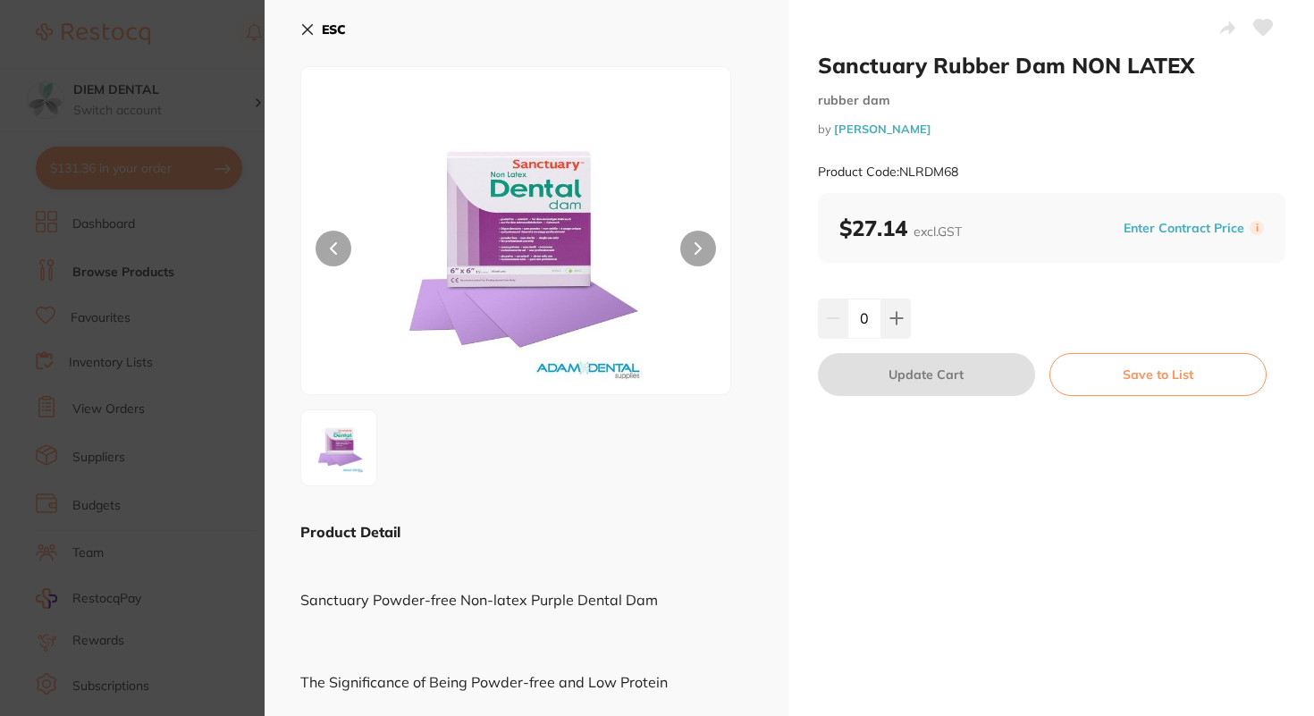
click at [299, 32] on div "ESC Product Detail Sanctuary Powder-free Non-latex Purple Dental Dam The Signif…" at bounding box center [527, 631] width 525 height 1263
click at [314, 31] on icon at bounding box center [307, 29] width 14 height 14
